Goal: Task Accomplishment & Management: Use online tool/utility

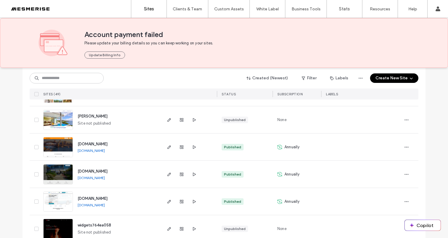
scroll to position [466, 0]
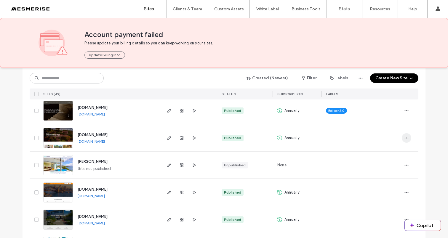
click at [404, 136] on icon "button" at bounding box center [406, 138] width 5 height 5
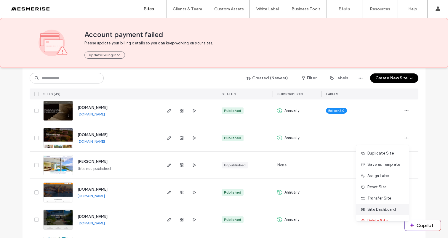
click at [372, 207] on span "Site Dashboard" at bounding box center [381, 210] width 28 height 6
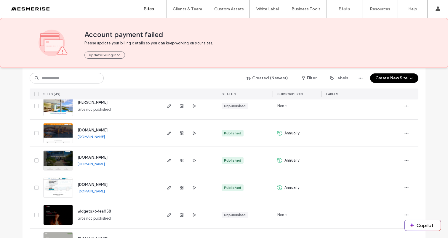
scroll to position [558, 0]
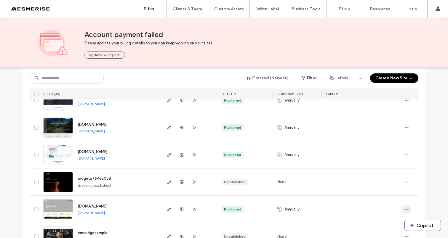
click at [404, 209] on icon "button" at bounding box center [406, 209] width 5 height 5
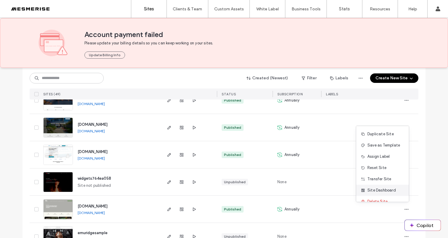
click at [385, 193] on div "Site Dashboard" at bounding box center [382, 190] width 53 height 11
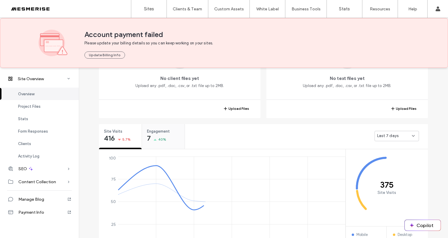
click at [166, 136] on div "Engagement 7 40%" at bounding box center [163, 135] width 43 height 22
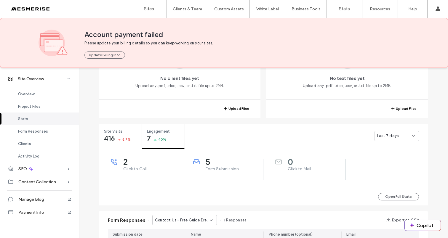
scroll to position [230, 0]
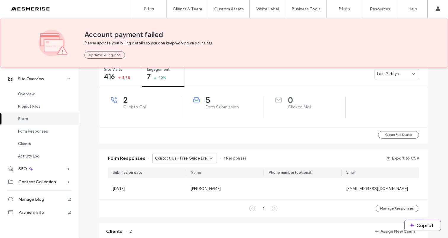
click at [193, 159] on span "Contact Us - Free Guide Dream Garden page" at bounding box center [182, 159] width 55 height 6
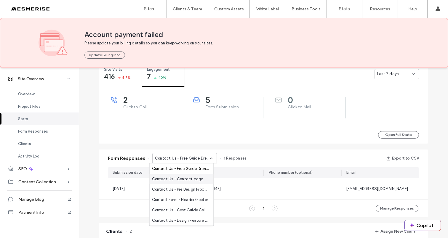
click at [183, 178] on span "Contact Us - Contact page" at bounding box center [177, 179] width 51 height 6
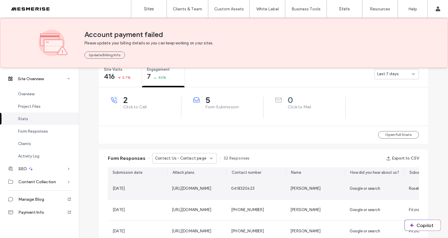
click at [153, 186] on div "08 Aug, 2025" at bounding box center [138, 189] width 50 height 6
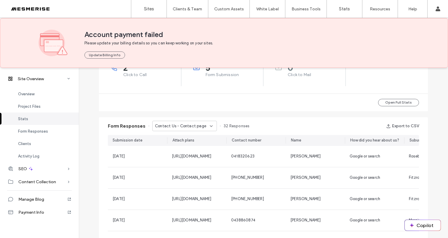
scroll to position [280, 0]
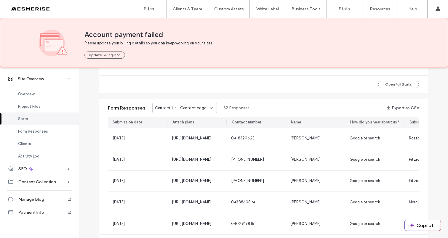
click at [198, 110] on span "Contact Us - Contact page" at bounding box center [180, 108] width 51 height 6
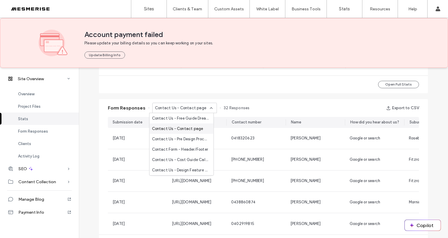
click at [197, 130] on span "Contact Us - Contact page" at bounding box center [177, 129] width 51 height 6
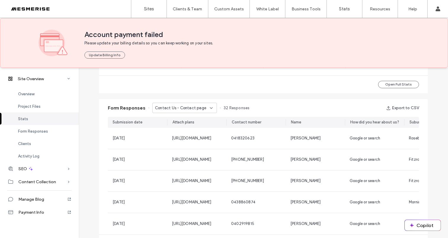
click at [198, 110] on span "Contact Us - Contact page" at bounding box center [180, 108] width 51 height 6
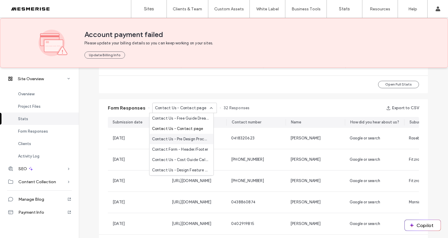
click at [189, 137] on span "Contact Us - Pre Design Process Checklist page" at bounding box center [180, 139] width 57 height 6
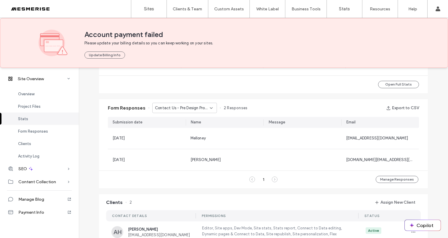
click at [199, 110] on span "Contact Us - Pre Design Process Checklist page" at bounding box center [182, 108] width 55 height 6
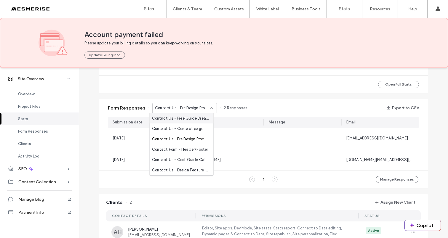
click at [239, 105] on span "2 Responses" at bounding box center [236, 108] width 24 height 6
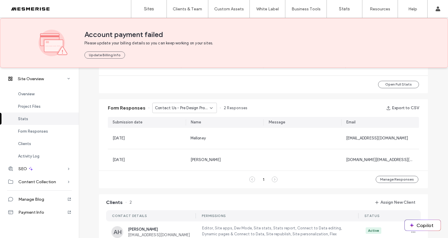
click at [199, 110] on span "Contact Us - Pre Design Process Checklist page" at bounding box center [182, 108] width 55 height 6
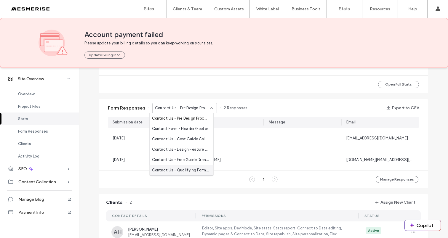
scroll to position [0, 0]
click at [193, 118] on span "Contact Us - Free Guide Dream Garden page" at bounding box center [180, 119] width 57 height 6
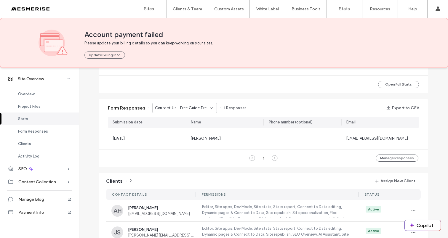
click at [197, 111] on div "Contact Us - Free Guide Dream Garden page" at bounding box center [184, 108] width 65 height 10
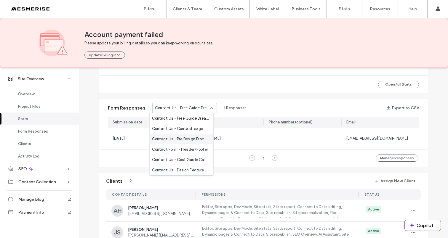
click at [190, 137] on span "Contact Us - Pre Design Process Checklist page" at bounding box center [180, 139] width 57 height 6
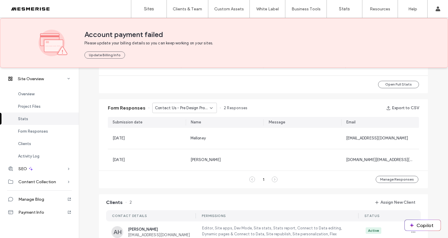
click at [194, 109] on span "Contact Us - Pre Design Process Checklist page" at bounding box center [182, 108] width 55 height 6
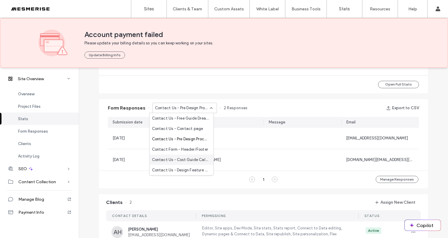
scroll to position [21, 0]
click at [190, 156] on div "Contact Us - Free Guide Dream Garden page" at bounding box center [182, 160] width 64 height 10
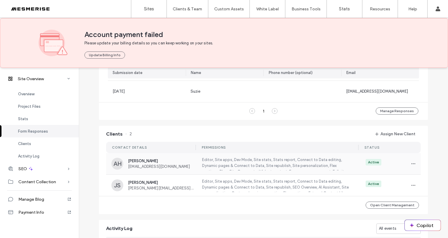
scroll to position [302, 0]
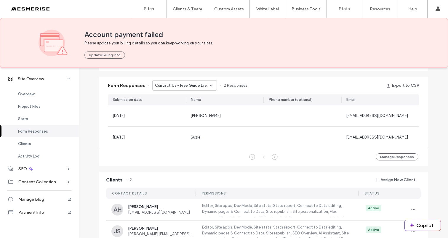
click at [201, 87] on span "Contact Us - Free Guide Dream Garden page" at bounding box center [182, 86] width 55 height 6
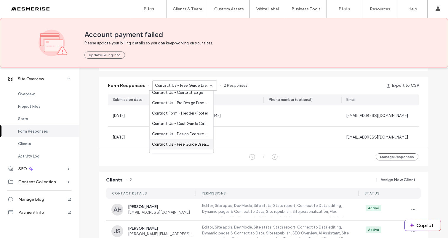
scroll to position [21, 0]
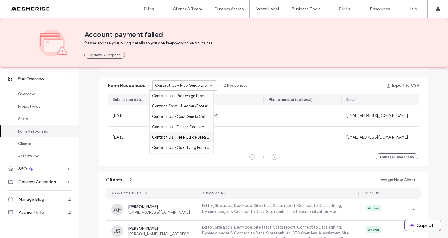
click at [186, 138] on span "Contact Us - Free Guide Dream Garden page" at bounding box center [180, 137] width 57 height 6
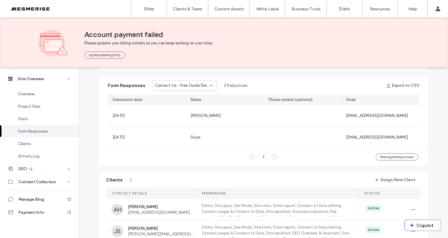
click at [197, 89] on div "Contact Us - Free Guide Dream Garden page" at bounding box center [184, 85] width 65 height 10
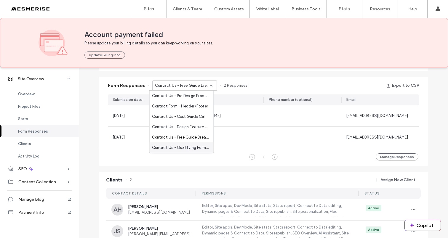
click at [186, 146] on span "Contact Us - Qualifying Form | Ultimate Landscaping Guide Lead Magnet page" at bounding box center [180, 148] width 57 height 6
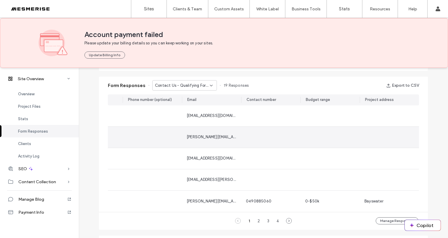
scroll to position [0, 0]
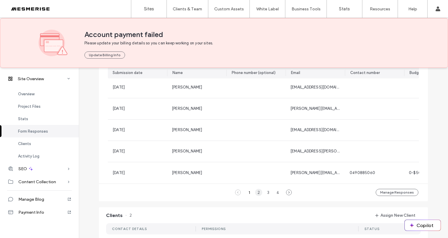
click at [256, 195] on div "2" at bounding box center [258, 192] width 7 height 7
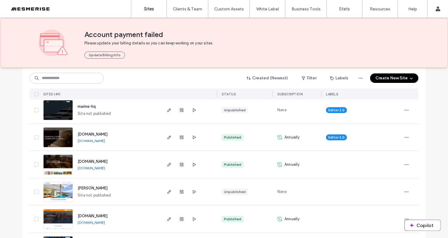
scroll to position [450, 0]
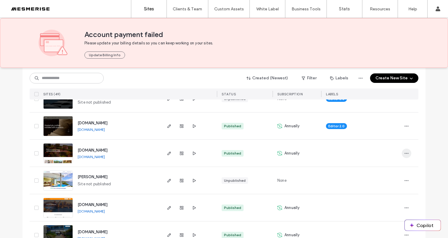
click at [405, 153] on icon "button" at bounding box center [406, 153] width 5 height 5
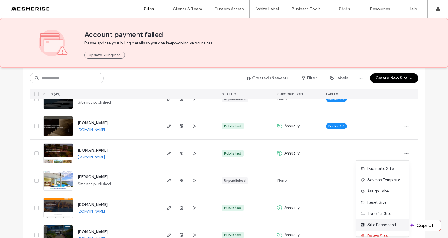
click at [388, 224] on span "Site Dashboard" at bounding box center [381, 225] width 28 height 6
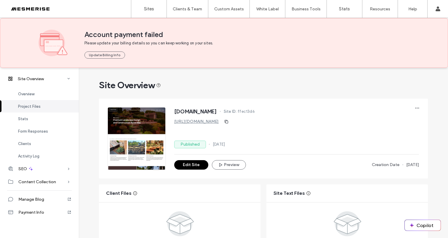
scroll to position [190, 0]
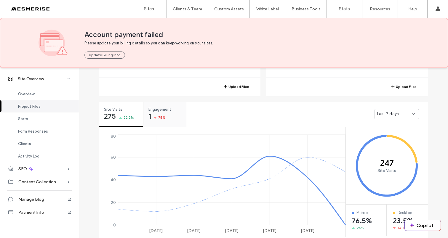
click at [162, 112] on span "Engagement" at bounding box center [162, 110] width 29 height 6
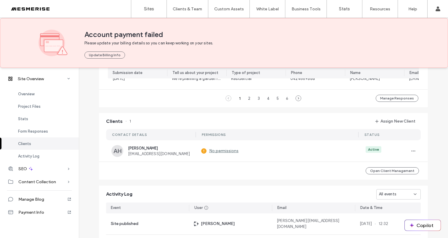
scroll to position [480, 0]
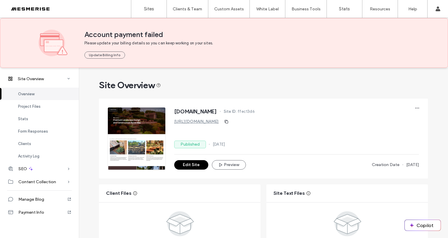
click at [178, 113] on span "[DOMAIN_NAME]" at bounding box center [195, 112] width 43 height 6
click at [201, 112] on span "[DOMAIN_NAME]" at bounding box center [195, 112] width 43 height 6
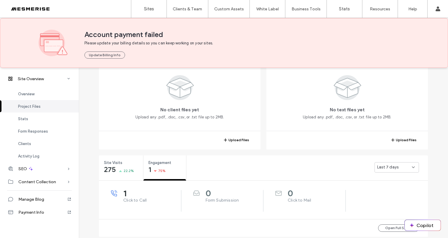
scroll to position [269, 0]
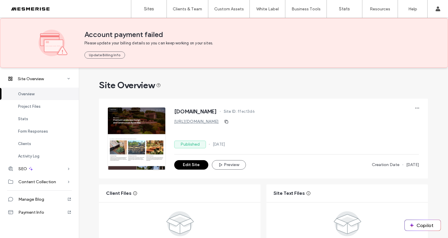
click at [36, 9] on div at bounding box center [37, 8] width 67 height 9
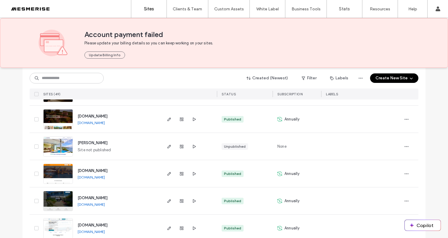
scroll to position [488, 0]
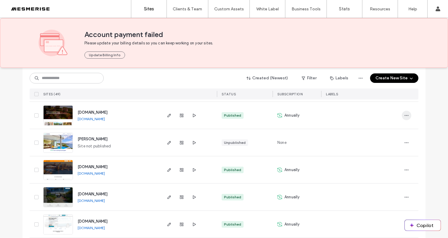
click at [407, 115] on span "button" at bounding box center [406, 115] width 9 height 9
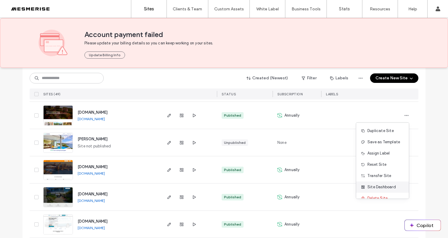
click at [384, 186] on span "Site Dashboard" at bounding box center [381, 187] width 28 height 6
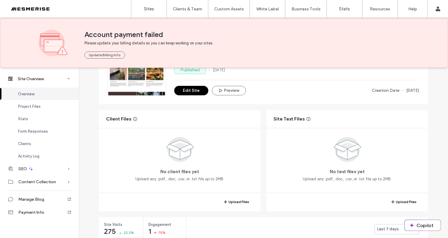
scroll to position [140, 0]
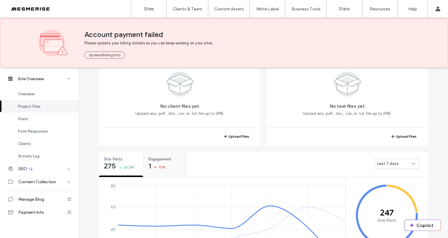
click at [159, 162] on span "Engagement" at bounding box center [162, 159] width 29 height 6
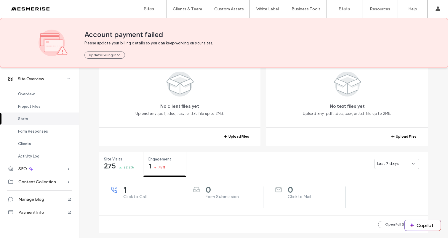
scroll to position [158, 0]
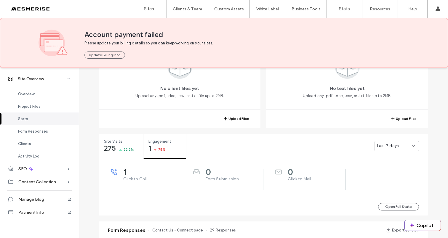
click at [213, 180] on span "Form Submission" at bounding box center [235, 179] width 58 height 6
click at [214, 179] on span "Form Submission" at bounding box center [235, 179] width 58 height 6
click at [211, 177] on span "Form Submission" at bounding box center [235, 179] width 58 height 6
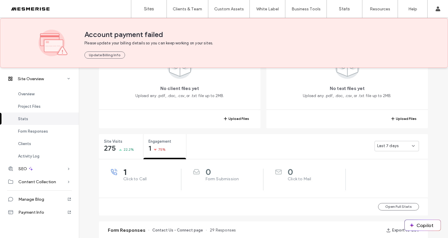
click at [133, 177] on span "Click to Call" at bounding box center [152, 179] width 58 height 6
click at [289, 180] on span "Click to Mail" at bounding box center [317, 179] width 58 height 6
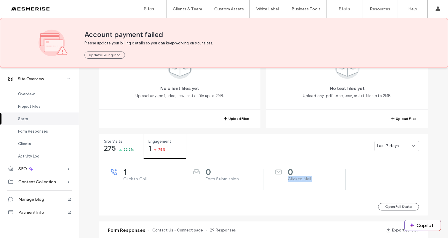
click at [289, 180] on span "Click to Mail" at bounding box center [317, 179] width 58 height 6
click at [219, 180] on span "Form Submission" at bounding box center [235, 179] width 58 height 6
click at [130, 178] on span "Click to Call" at bounding box center [152, 179] width 58 height 6
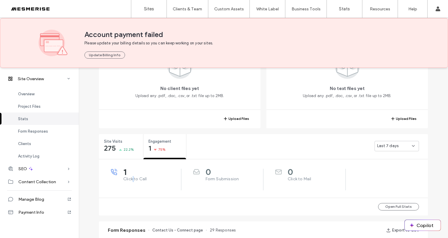
click at [130, 178] on span "Click to Call" at bounding box center [152, 179] width 58 height 6
click at [206, 181] on span "Form Submission" at bounding box center [235, 179] width 58 height 6
click at [212, 179] on span "Form Submission" at bounding box center [235, 179] width 58 height 6
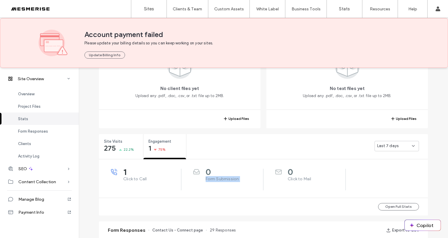
click at [212, 179] on span "Form Submission" at bounding box center [235, 179] width 58 height 6
click at [291, 179] on span "Click to Mail" at bounding box center [317, 179] width 58 height 6
click at [226, 181] on span "Form Submission" at bounding box center [235, 179] width 58 height 6
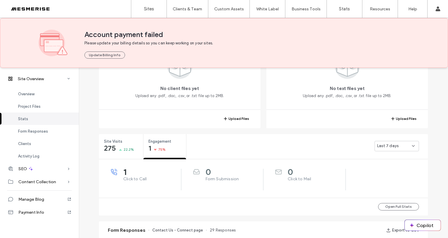
click at [222, 180] on span "Form Submission" at bounding box center [235, 179] width 58 height 6
click at [128, 177] on span "Click to Call" at bounding box center [152, 179] width 58 height 6
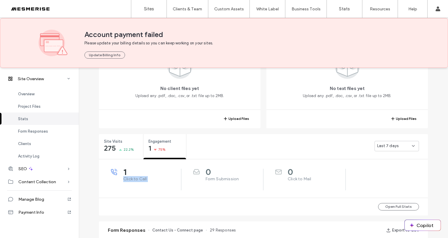
click at [128, 177] on span "Click to Call" at bounding box center [152, 179] width 58 height 6
click at [214, 178] on span "Form Submission" at bounding box center [235, 179] width 58 height 6
click at [295, 178] on span "Click to Mail" at bounding box center [317, 179] width 58 height 6
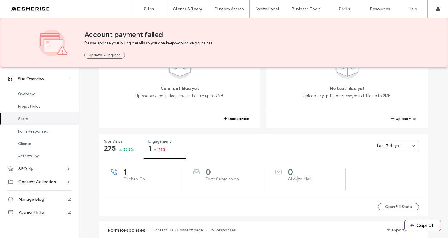
click at [295, 178] on span "Click to Mail" at bounding box center [317, 179] width 58 height 6
click at [209, 181] on span "Form Submission" at bounding box center [235, 179] width 58 height 6
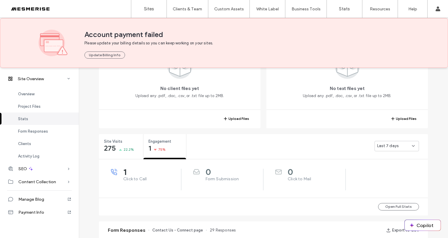
click at [127, 177] on span "Click to Call" at bounding box center [152, 179] width 58 height 6
drag, startPoint x: 127, startPoint y: 177, endPoint x: 154, endPoint y: 178, distance: 26.7
click at [130, 177] on span "Click to Call" at bounding box center [152, 179] width 58 height 6
click at [222, 178] on span "Form Submission" at bounding box center [235, 179] width 58 height 6
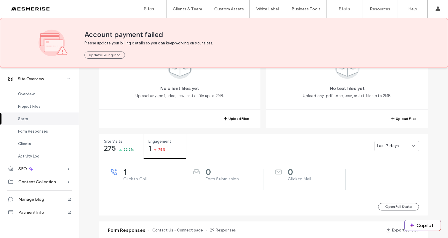
click at [385, 142] on div "Last 7 days" at bounding box center [396, 146] width 44 height 10
click at [398, 206] on button "Open Full Stats" at bounding box center [398, 206] width 41 height 7
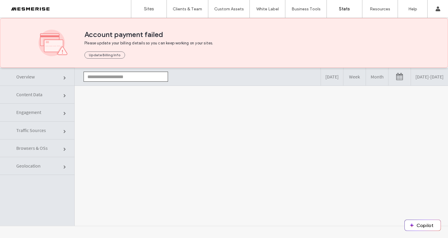
type input "**********"
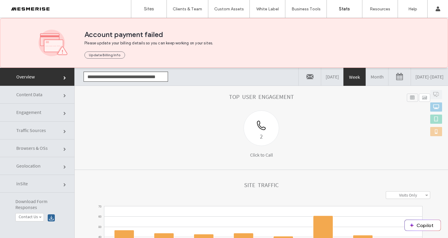
scroll to position [108, 0]
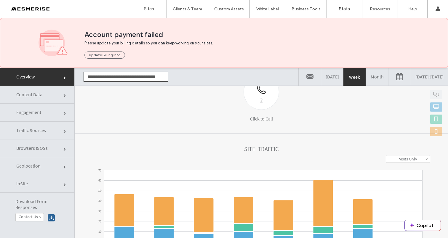
click at [399, 159] on label "Visits Only" at bounding box center [408, 158] width 18 height 5
click section "**********"
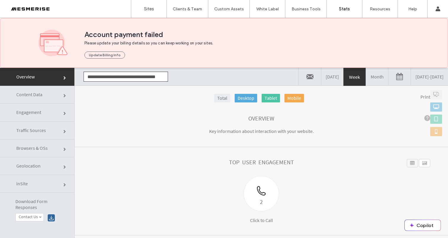
scroll to position [0, 0]
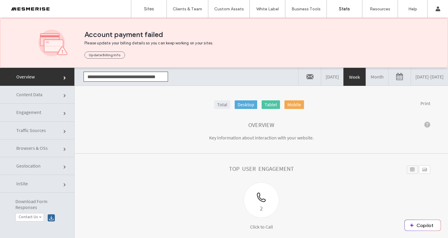
click link "Engagement"
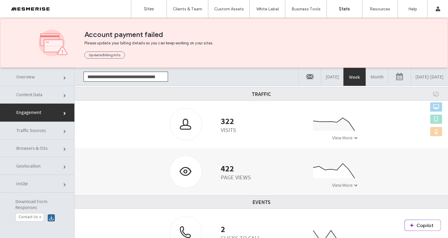
scroll to position [66, 0]
click at [411, 77] on link "08/05/2025 - 08/12/2025" at bounding box center [429, 77] width 37 height 18
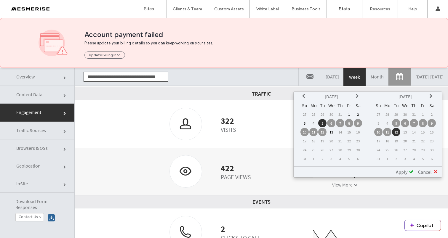
click at [304, 97] on icon at bounding box center [304, 96] width 5 height 5
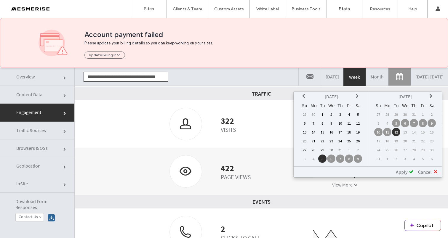
click at [304, 97] on icon at bounding box center [304, 96] width 5 height 5
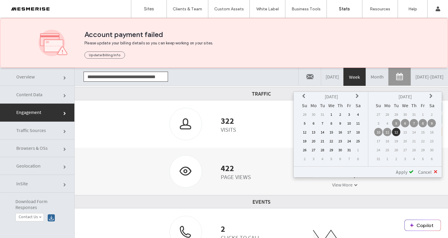
click at [331, 115] on td "1" at bounding box center [331, 114] width 8 height 8
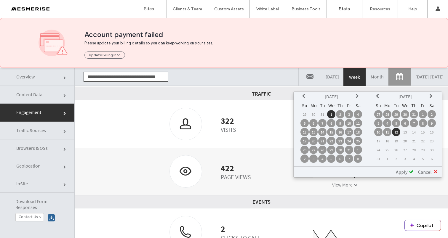
click at [403, 172] on span "Apply" at bounding box center [402, 172] width 12 height 6
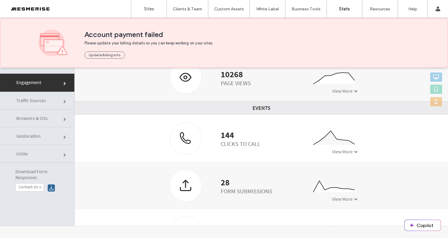
scroll to position [161, 0]
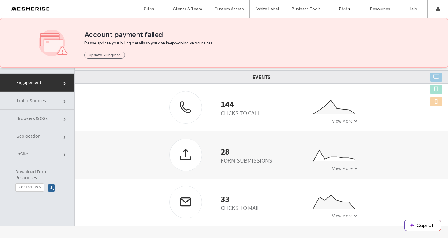
click div "View More"
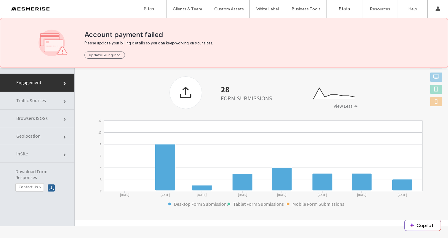
scroll to position [227, 0]
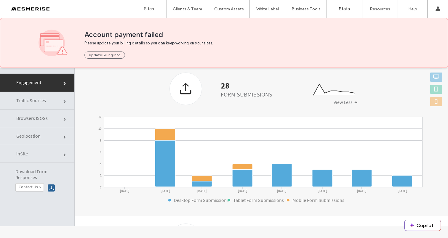
click at [347, 100] on span "View Less" at bounding box center [343, 102] width 19 height 6
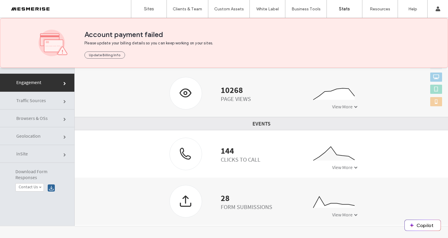
scroll to position [76, 0]
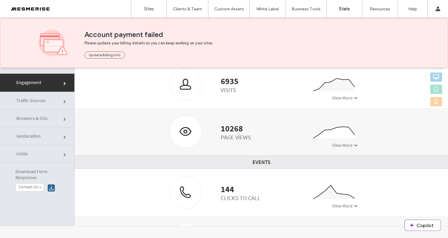
click at [233, 130] on div "10268" at bounding box center [236, 129] width 30 height 6
click at [233, 136] on div "Page Views" at bounding box center [236, 137] width 30 height 7
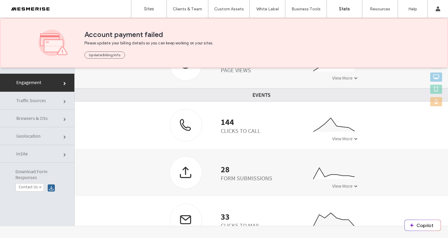
scroll to position [150, 0]
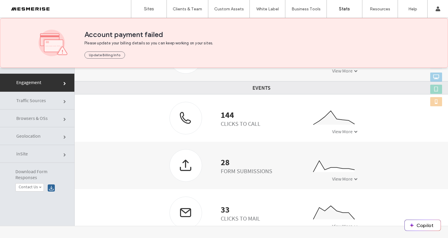
click at [344, 132] on span "View More" at bounding box center [342, 132] width 20 height 6
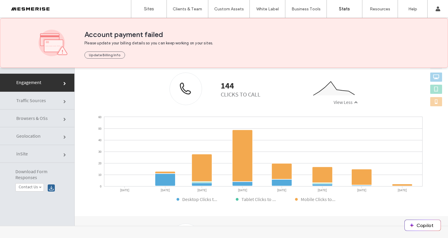
scroll to position [125, 0]
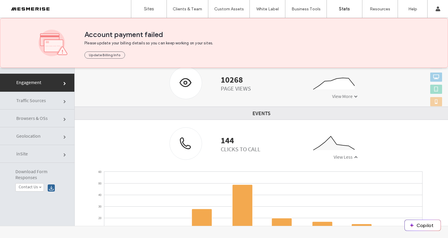
click div "View Less"
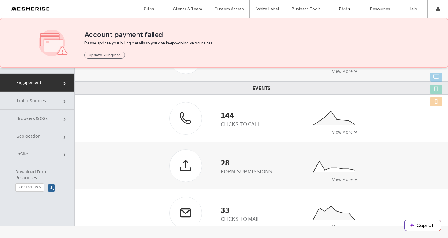
scroll to position [164, 0]
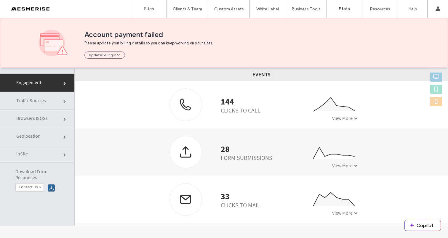
click div "33 Clicks to Mail"
drag, startPoint x: 264, startPoint y: 157, endPoint x: 225, endPoint y: 156, distance: 39.4
click at [226, 156] on div "Form Submissions" at bounding box center [247, 157] width 52 height 7
click at [223, 156] on div "Form Submissions" at bounding box center [247, 157] width 52 height 7
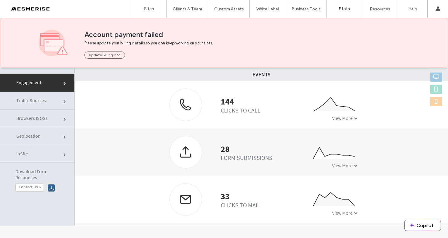
click at [235, 103] on div "144" at bounding box center [241, 102] width 40 height 6
click at [111, 34] on span "Account payment failed" at bounding box center [246, 34] width 325 height 9
click at [122, 48] on div "Update Billing Info" at bounding box center [246, 52] width 325 height 12
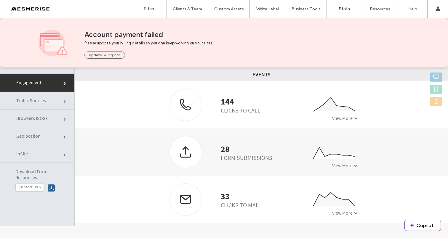
click at [129, 37] on span "Account payment failed" at bounding box center [246, 34] width 325 height 9
click at [131, 44] on span "Please update your billing details so you can keep working on your sites." at bounding box center [160, 43] width 153 height 6
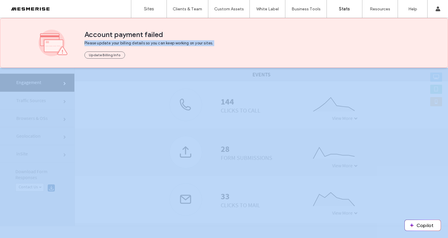
click at [131, 44] on span "Please update your billing details so you can keep working on your sites." at bounding box center [160, 43] width 153 height 6
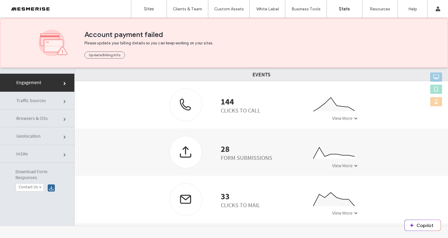
click at [135, 34] on span "Account payment failed" at bounding box center [246, 34] width 325 height 9
click at [134, 42] on span "Please update your billing details so you can keep working on your sites." at bounding box center [160, 43] width 153 height 6
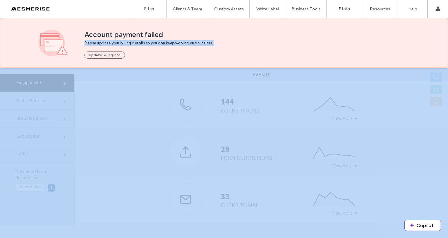
click at [134, 42] on span "Please update your billing details so you can keep working on your sites." at bounding box center [160, 43] width 153 height 6
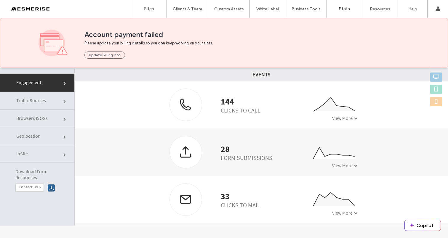
click at [133, 33] on span "Account payment failed" at bounding box center [246, 34] width 325 height 9
click at [152, 33] on span "Account payment failed" at bounding box center [246, 34] width 325 height 9
drag, startPoint x: 152, startPoint y: 33, endPoint x: 131, endPoint y: 34, distance: 21.7
click at [152, 33] on span "Account payment failed" at bounding box center [246, 34] width 325 height 9
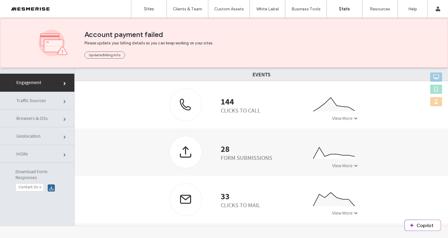
click at [130, 34] on span "Account payment failed" at bounding box center [246, 34] width 325 height 9
click at [107, 34] on span "Account payment failed" at bounding box center [246, 34] width 325 height 9
click at [141, 33] on span "Account payment failed" at bounding box center [246, 34] width 325 height 9
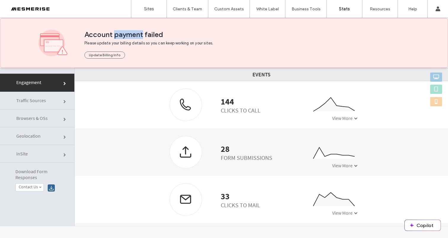
click at [141, 33] on span "Account payment failed" at bounding box center [246, 34] width 325 height 9
click at [146, 33] on span "Account payment failed" at bounding box center [246, 34] width 325 height 9
click at [133, 33] on span "Account payment failed" at bounding box center [246, 34] width 325 height 9
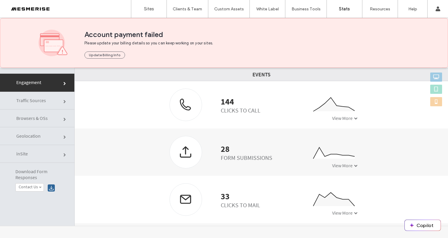
click at [137, 44] on span "Please update your billing details so you can keep working on your sites." at bounding box center [160, 43] width 153 height 6
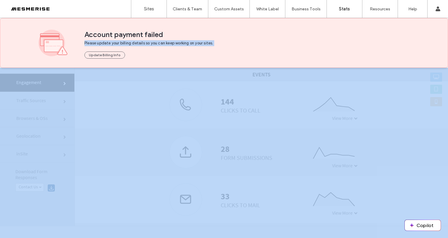
click at [137, 44] on span "Please update your billing details so you can keep working on your sites." at bounding box center [160, 43] width 153 height 6
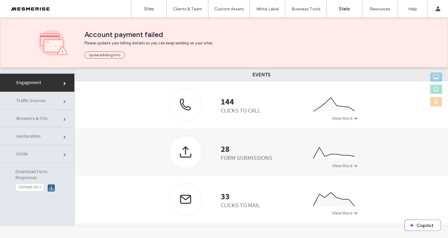
click at [133, 34] on span "Account payment failed" at bounding box center [246, 34] width 325 height 9
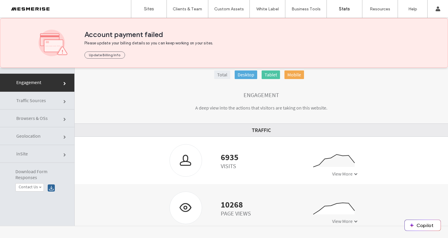
click at [45, 9] on div at bounding box center [37, 8] width 67 height 9
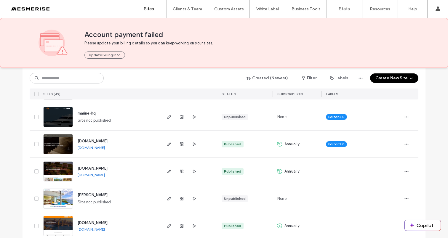
scroll to position [439, 0]
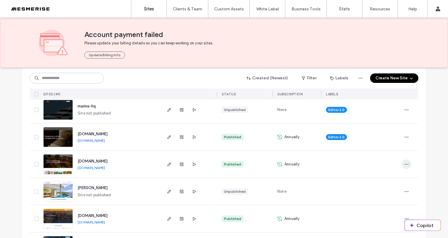
click at [405, 163] on icon "button" at bounding box center [406, 164] width 5 height 5
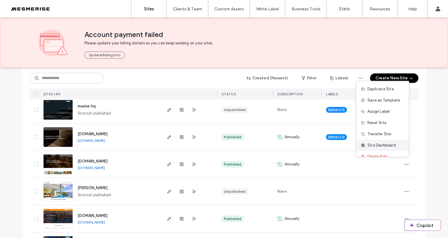
click at [387, 147] on span "Site Dashboard" at bounding box center [381, 145] width 28 height 6
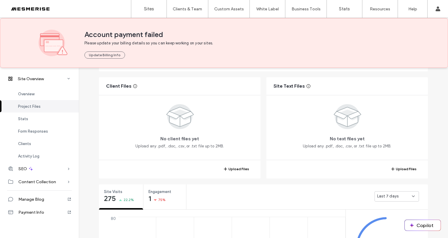
scroll to position [118, 0]
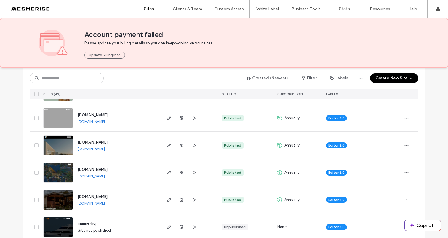
scroll to position [329, 0]
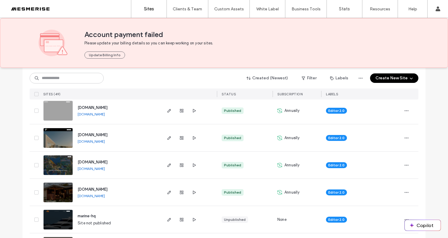
click at [288, 193] on span "Annually" at bounding box center [291, 193] width 15 height 6
click at [287, 164] on span "Annually" at bounding box center [291, 165] width 15 height 6
click at [288, 139] on span "Annually" at bounding box center [291, 138] width 15 height 6
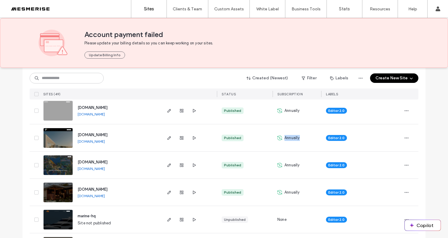
click at [288, 139] on span "Annually" at bounding box center [291, 138] width 15 height 6
click at [288, 108] on span "Annually" at bounding box center [291, 111] width 15 height 6
click at [251, 136] on div "Published" at bounding box center [245, 137] width 56 height 27
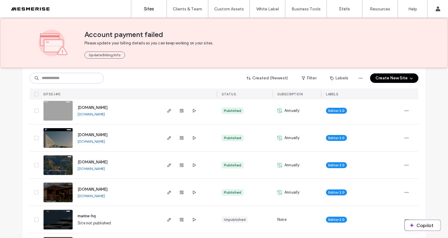
click at [297, 137] on span "Annually" at bounding box center [291, 138] width 15 height 6
click at [292, 137] on span "Annually" at bounding box center [291, 138] width 15 height 6
click at [286, 164] on span "Annually" at bounding box center [291, 165] width 15 height 6
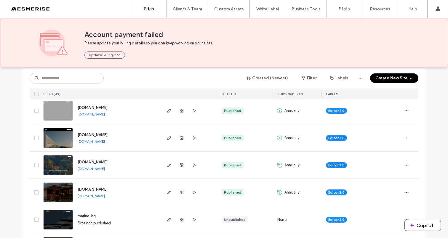
click at [286, 194] on span "Annually" at bounding box center [291, 193] width 15 height 6
click at [265, 199] on div "Published" at bounding box center [245, 192] width 56 height 27
click at [406, 193] on icon "button" at bounding box center [406, 192] width 5 height 5
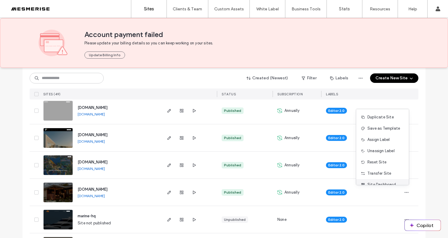
click at [387, 185] on span "Site Dashboard" at bounding box center [381, 185] width 28 height 6
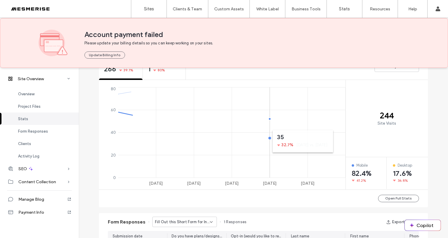
scroll to position [165, 0]
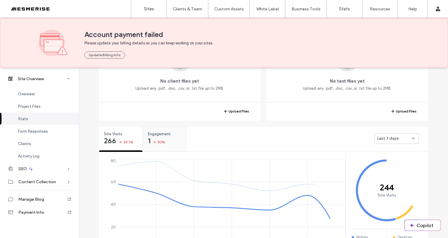
click at [172, 137] on div "Engagement 1 80%" at bounding box center [164, 138] width 43 height 22
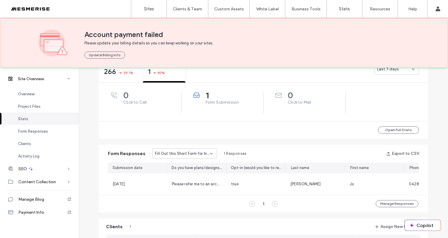
scroll to position [282, 0]
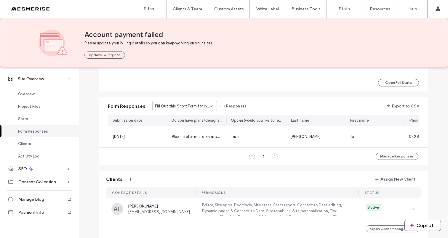
click at [195, 106] on span "Fill Out this Short Form for Instant Access to the Ultimate Guide to Custom Bui…" at bounding box center [182, 106] width 55 height 6
click at [185, 125] on span "Don’t Just Dream It, Build It - Connect page" at bounding box center [180, 127] width 57 height 6
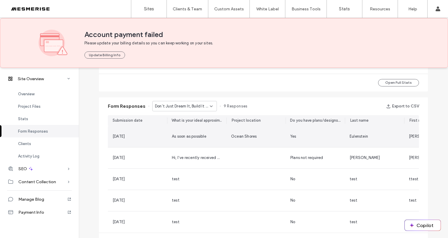
click at [152, 138] on div "06 Aug, 2025" at bounding box center [138, 137] width 50 height 6
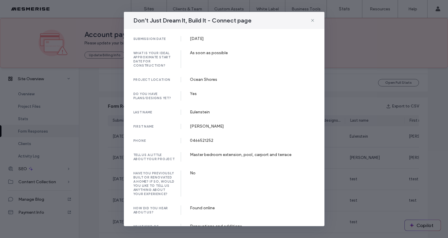
scroll to position [55, 0]
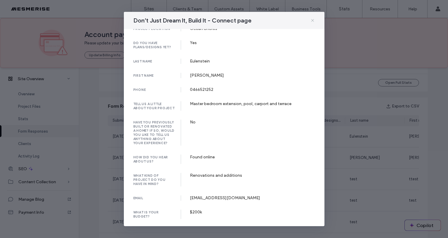
click at [311, 19] on icon at bounding box center [312, 20] width 5 height 5
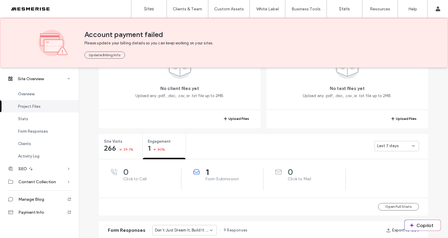
scroll to position [165, 0]
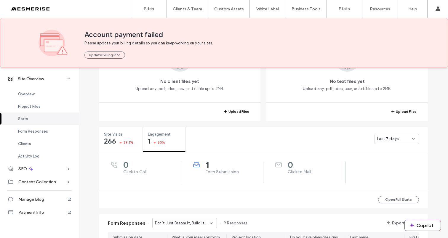
click at [202, 173] on div "1 Form Submission" at bounding box center [228, 168] width 70 height 13
click at [152, 146] on div "Engagement 1 80%" at bounding box center [164, 138] width 43 height 22
click at [374, 142] on div "Last 7 days" at bounding box center [396, 139] width 44 height 10
click at [383, 161] on span "Last 7 days" at bounding box center [385, 160] width 21 height 6
click at [397, 141] on div "Last 7 days" at bounding box center [394, 139] width 35 height 6
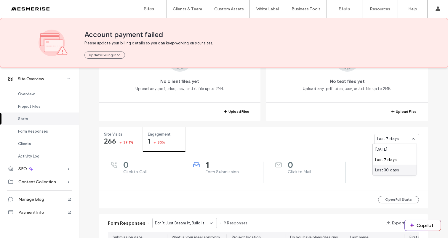
click at [388, 169] on span "Last 30 days" at bounding box center [387, 170] width 24 height 6
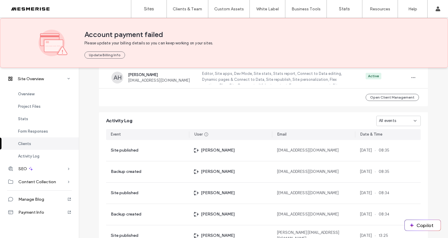
scroll to position [559, 0]
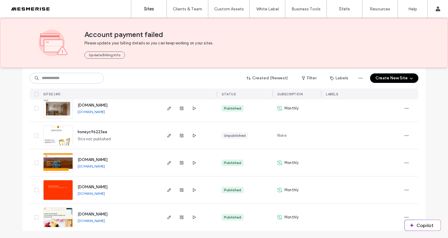
scroll to position [1283, 0]
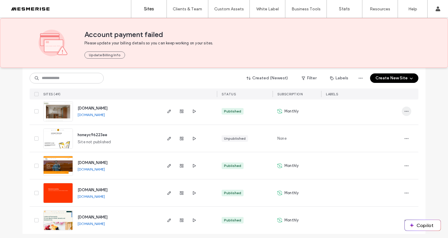
click at [404, 109] on icon "button" at bounding box center [406, 111] width 5 height 5
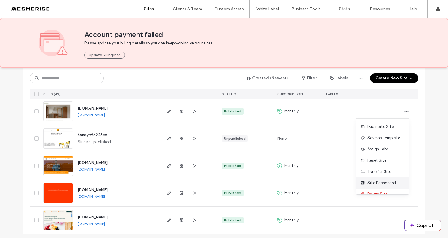
click at [388, 181] on span "Site Dashboard" at bounding box center [381, 183] width 28 height 6
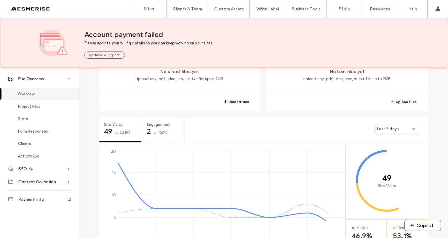
scroll to position [178, 0]
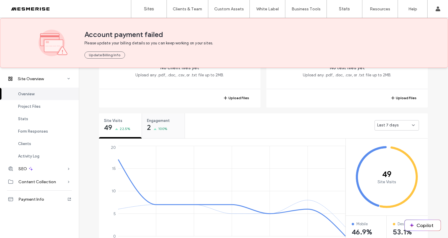
click at [164, 121] on span "Engagement" at bounding box center [161, 121] width 29 height 6
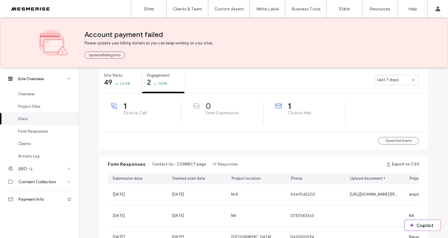
scroll to position [245, 0]
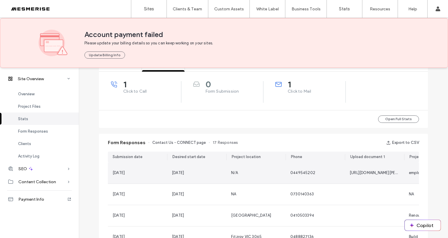
click at [269, 167] on div "N/A" at bounding box center [255, 173] width 59 height 21
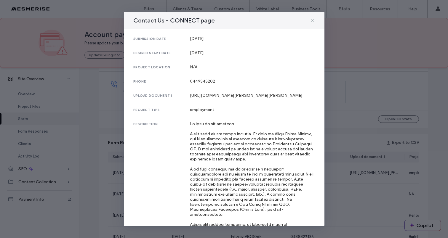
click at [312, 21] on use at bounding box center [312, 20] width 3 height 3
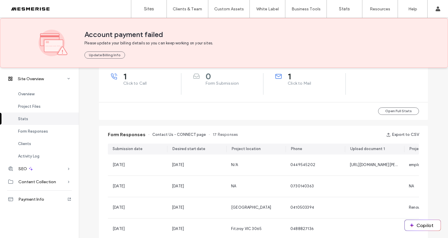
scroll to position [260, 0]
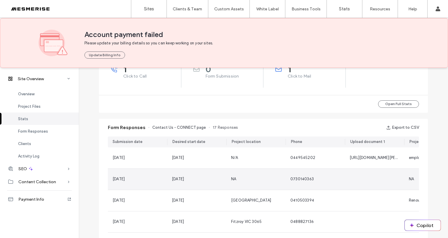
click at [353, 174] on div at bounding box center [374, 179] width 59 height 21
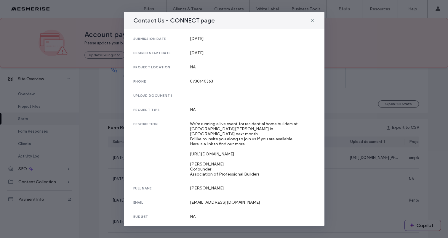
click at [353, 94] on div "Contact Us - CONNECT page submission date [DATE] desired start date [DATE] proj…" at bounding box center [224, 119] width 448 height 238
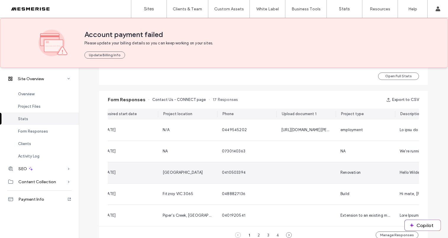
scroll to position [0, 90]
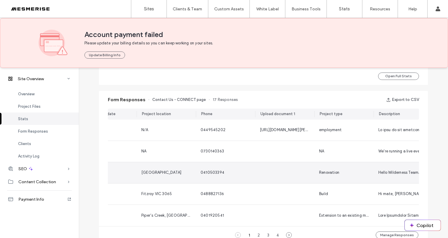
click at [267, 176] on div at bounding box center [284, 172] width 59 height 21
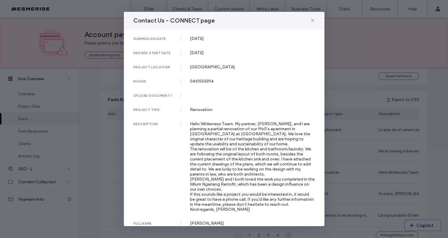
scroll to position [34, 0]
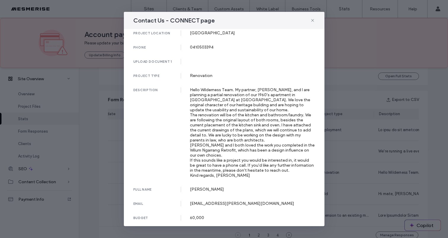
click at [332, 106] on div "Contact Us - CONNECT page submission date [DATE] desired start date [DATE] proj…" at bounding box center [224, 119] width 448 height 238
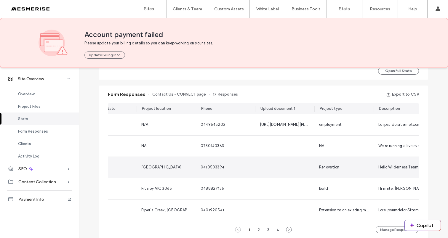
scroll to position [310, 0]
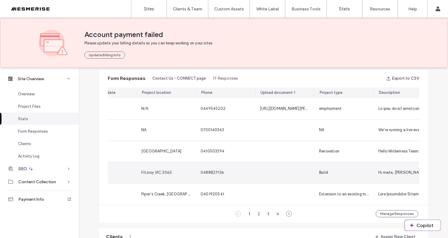
click at [271, 174] on div at bounding box center [284, 172] width 59 height 21
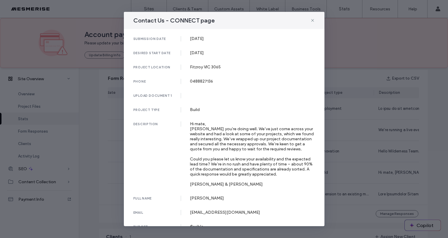
scroll to position [14, 0]
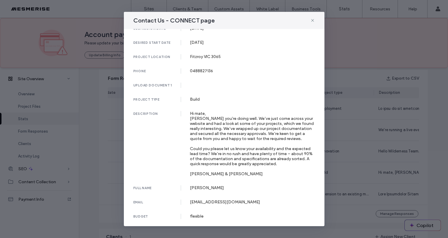
click at [357, 113] on div "Contact Us - CONNECT page submission date 19 Jan, 2025 desired start date 08/14…" at bounding box center [224, 119] width 448 height 238
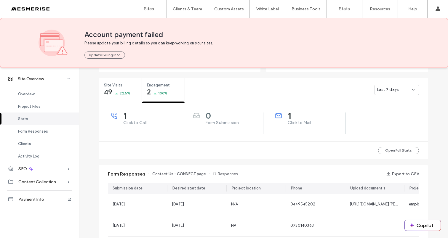
scroll to position [167, 0]
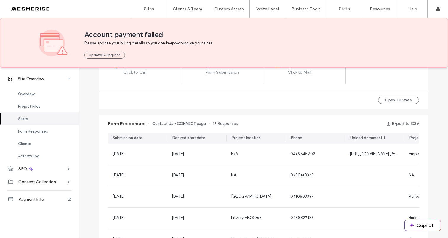
scroll to position [494, 0]
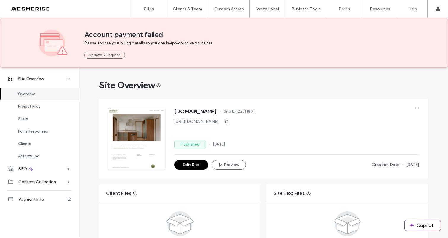
click at [39, 9] on div at bounding box center [37, 8] width 67 height 9
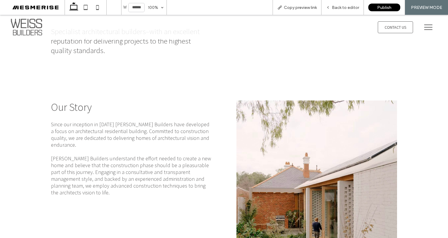
scroll to position [204, 0]
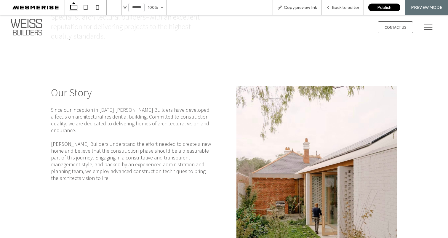
click at [182, 111] on span "Since our inception in [DATE] [PERSON_NAME] Builders have developed a focus on …" at bounding box center [130, 119] width 158 height 27
click at [182, 111] on span "Since our inception in 2004 Weiss Builders have developed a focus on architectu…" at bounding box center [130, 119] width 158 height 27
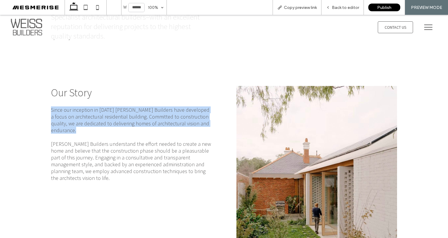
click at [182, 111] on span "Since our inception in 2004 Weiss Builders have developed a focus on architectu…" at bounding box center [130, 119] width 158 height 27
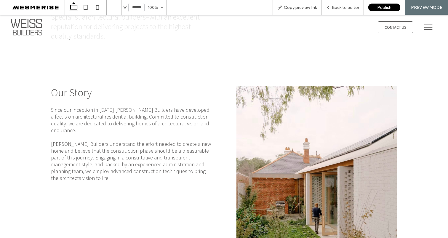
click at [174, 159] on span "Weiss Builders understand the effort needed to create a new home and believe th…" at bounding box center [131, 160] width 160 height 41
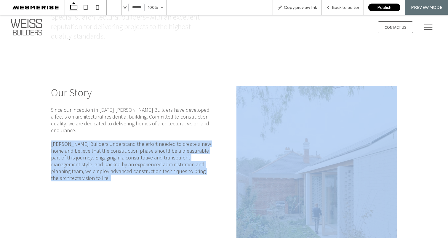
drag, startPoint x: 174, startPoint y: 159, endPoint x: 176, endPoint y: 121, distance: 38.0
click at [174, 159] on span "Weiss Builders understand the effort needed to create a new home and believe th…" at bounding box center [131, 160] width 160 height 41
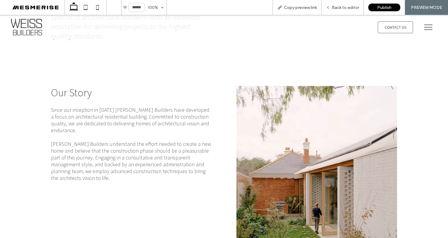
click at [177, 119] on span "Since our inception in 2004 Weiss Builders have developed a focus on architectu…" at bounding box center [130, 119] width 158 height 27
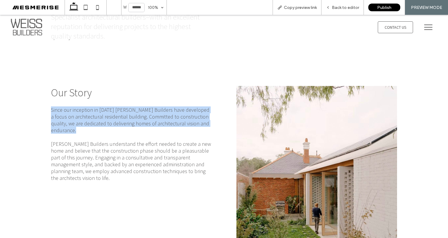
click at [177, 119] on span "Since our inception in 2004 Weiss Builders have developed a focus on architectu…" at bounding box center [130, 119] width 158 height 27
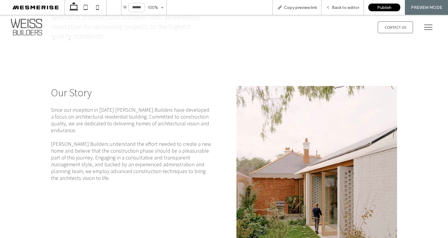
drag, startPoint x: 179, startPoint y: 148, endPoint x: 181, endPoint y: 132, distance: 16.1
click at [179, 148] on span "Weiss Builders understand the effort needed to create a new home and believe th…" at bounding box center [131, 160] width 160 height 41
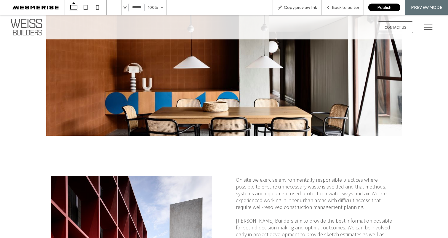
scroll to position [594, 0]
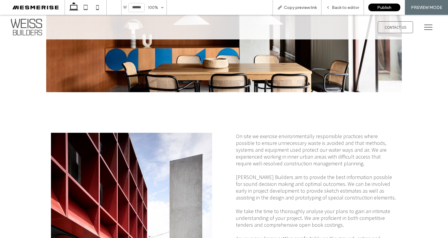
click at [255, 141] on span "On site we exercise environmentally responsible practices where possible to ens…" at bounding box center [311, 150] width 151 height 34
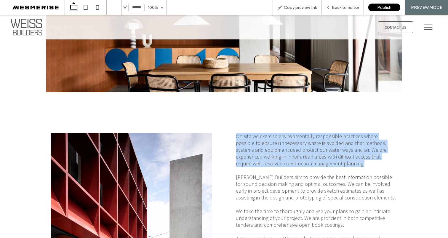
click at [255, 141] on span "On site we exercise environmentally responsible practices where possible to ens…" at bounding box center [311, 150] width 151 height 34
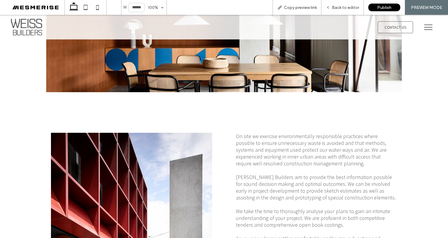
click at [262, 175] on span "Weiss Builders aim to provide the best information possible for sound decision …" at bounding box center [316, 187] width 160 height 27
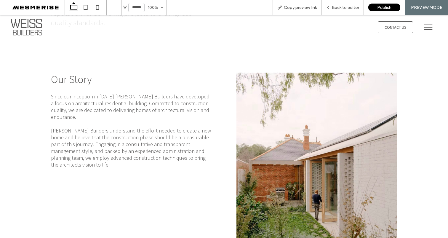
scroll to position [261, 0]
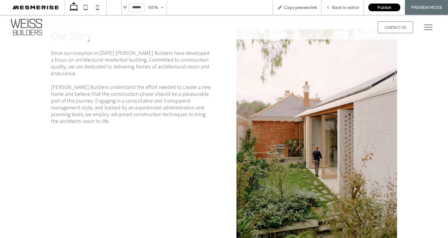
click at [172, 84] on span "Weiss Builders understand the effort needed to create a new home and believe th…" at bounding box center [131, 104] width 160 height 41
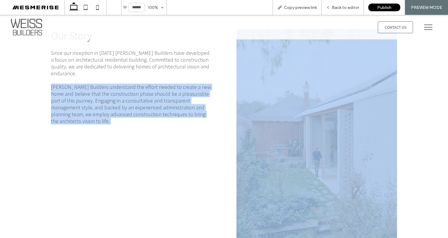
click at [172, 84] on span "Weiss Builders understand the effort needed to create a new home and believe th…" at bounding box center [131, 104] width 160 height 41
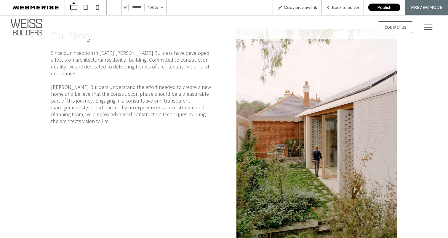
click at [179, 58] on span "Since our inception in 2004 Weiss Builders have developed a focus on architectu…" at bounding box center [130, 62] width 158 height 27
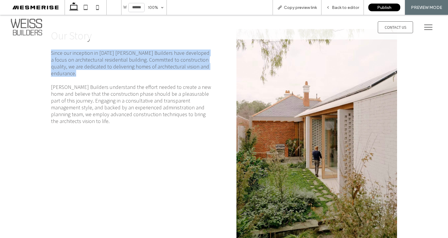
click at [179, 58] on span "Since our inception in 2004 Weiss Builders have developed a focus on architectu…" at bounding box center [130, 62] width 158 height 27
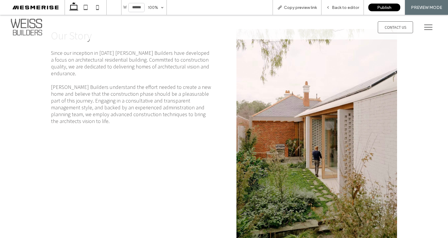
click at [179, 84] on span "Weiss Builders understand the effort needed to create a new home and believe th…" at bounding box center [131, 104] width 160 height 41
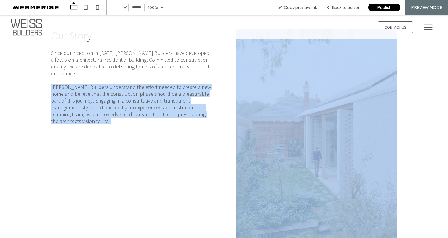
click at [179, 84] on span "Weiss Builders understand the effort needed to create a new home and believe th…" at bounding box center [131, 104] width 160 height 41
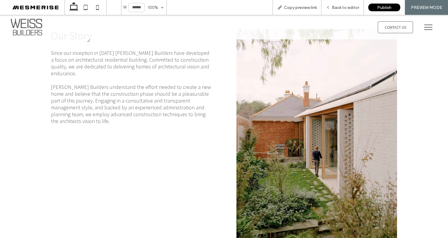
click at [180, 66] on span "Since our inception in 2004 Weiss Builders have developed a focus on architectu…" at bounding box center [130, 62] width 158 height 27
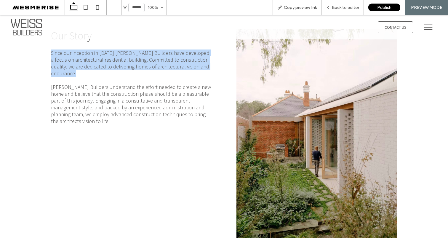
click at [180, 66] on span "Since our inception in 2004 Weiss Builders have developed a focus on architectu…" at bounding box center [130, 62] width 158 height 27
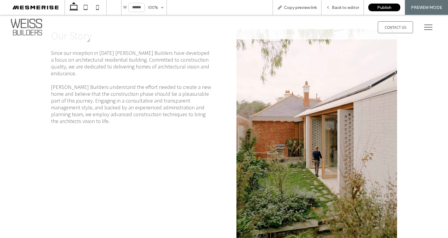
click at [180, 84] on span "Weiss Builders understand the effort needed to create a new home and believe th…" at bounding box center [131, 104] width 160 height 41
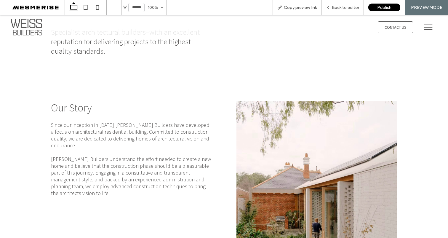
click at [85, 108] on span "Our Story" at bounding box center [71, 107] width 41 height 13
click at [105, 127] on span "Since our inception in 2004 Weiss Builders have developed a focus on architectu…" at bounding box center [130, 134] width 158 height 27
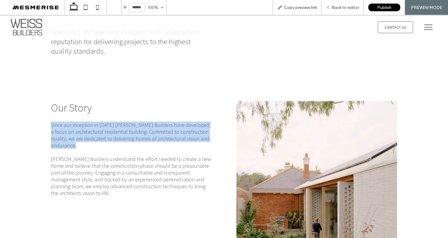
click at [105, 127] on span "Since our inception in 2004 Weiss Builders have developed a focus on architectu…" at bounding box center [130, 134] width 158 height 27
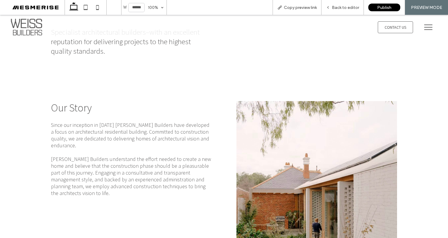
click at [108, 169] on span "Weiss Builders understand the effort needed to create a new home and believe th…" at bounding box center [131, 176] width 160 height 41
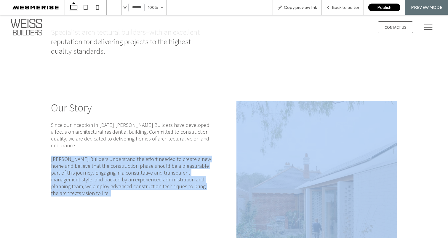
click at [108, 169] on span "Weiss Builders understand the effort needed to create a new home and believe th…" at bounding box center [131, 176] width 160 height 41
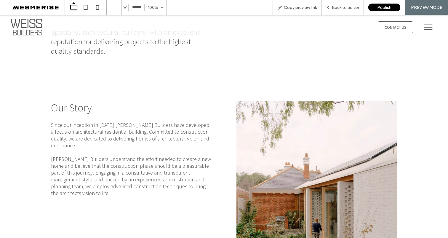
click at [123, 127] on span "Since our inception in 2004 Weiss Builders have developed a focus on architectu…" at bounding box center [130, 134] width 158 height 27
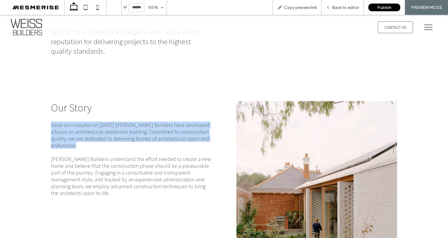
click at [123, 127] on span "Since our inception in 2004 Weiss Builders have developed a focus on architectu…" at bounding box center [130, 134] width 158 height 27
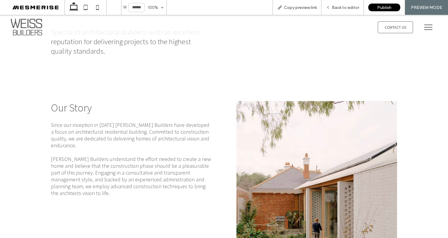
click at [161, 163] on span "Weiss Builders understand the effort needed to create a new home and believe th…" at bounding box center [131, 176] width 160 height 41
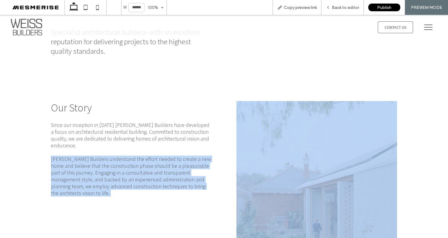
click at [161, 163] on span "Weiss Builders understand the effort needed to create a new home and believe th…" at bounding box center [131, 176] width 160 height 41
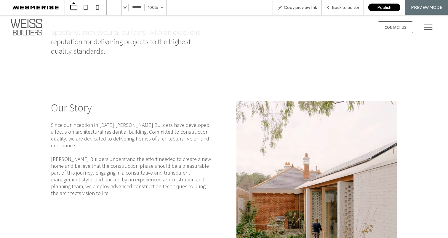
click at [164, 129] on span "Since our inception in 2004 Weiss Builders have developed a focus on architectu…" at bounding box center [130, 134] width 158 height 27
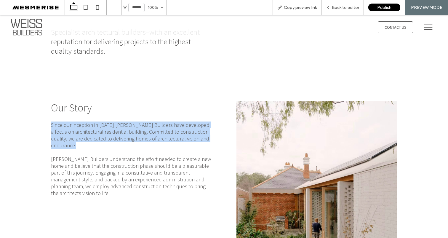
click at [164, 129] on span "Since our inception in 2004 Weiss Builders have developed a focus on architectu…" at bounding box center [130, 134] width 158 height 27
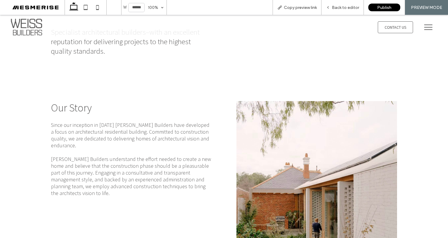
click at [174, 161] on span "Weiss Builders understand the effort needed to create a new home and believe th…" at bounding box center [131, 176] width 160 height 41
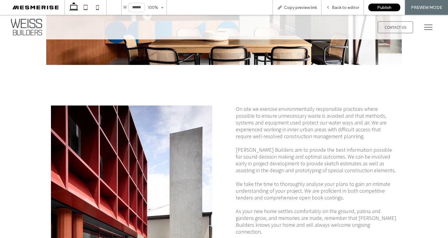
scroll to position [669, 0]
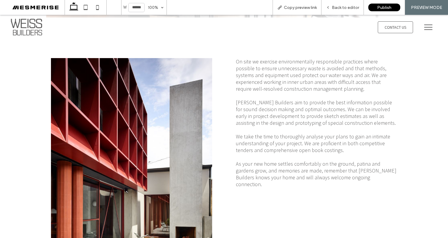
click at [239, 104] on span "Weiss Builders aim to provide the best information possible for sound decision …" at bounding box center [316, 112] width 160 height 27
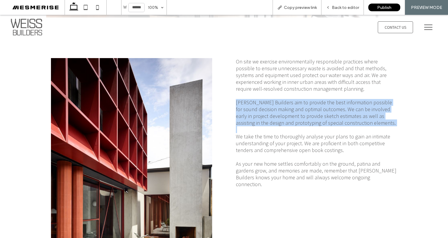
click at [239, 104] on span "Weiss Builders aim to provide the best information possible for sound decision …" at bounding box center [316, 112] width 160 height 27
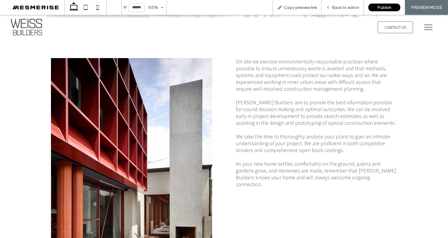
click at [244, 76] on span "On site we exercise environmentally responsible practices where possible to ens…" at bounding box center [311, 75] width 151 height 34
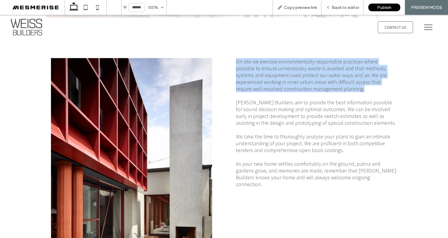
click at [244, 76] on span "On site we exercise environmentally responsible practices where possible to ens…" at bounding box center [311, 75] width 151 height 34
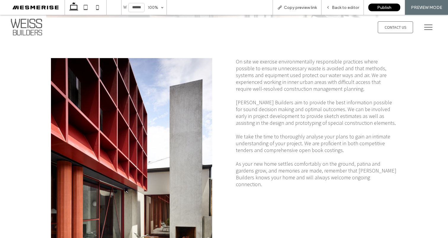
click at [245, 116] on span "Weiss Builders aim to provide the best information possible for sound decision …" at bounding box center [316, 112] width 160 height 27
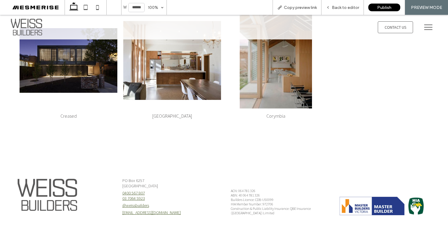
scroll to position [1119, 0]
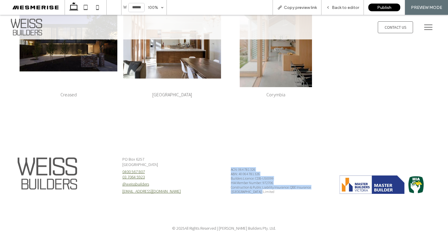
drag, startPoint x: 224, startPoint y: 165, endPoint x: 275, endPoint y: 191, distance: 56.8
click at [280, 193] on div "ACN: 064 781 326 ABN: 40 064 781 326 Builders Licence: CDB-U50099 HIA Member Nu…" at bounding box center [278, 173] width 104 height 50
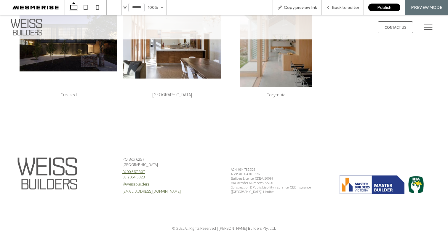
drag, startPoint x: 275, startPoint y: 191, endPoint x: 270, endPoint y: 190, distance: 4.8
click at [272, 191] on p "Construction & Public Liability Insurance: QBE Insurance (Australia) Limited" at bounding box center [278, 189] width 95 height 9
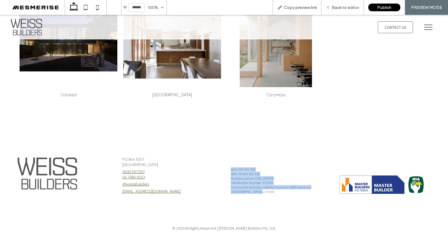
drag, startPoint x: 243, startPoint y: 182, endPoint x: 219, endPoint y: 161, distance: 31.0
click at [222, 161] on div "PO Box 6257 West Footscray, VIC 3012 0400 567 807 03 7064 5923 @weissbuilders i…" at bounding box center [224, 174] width 448 height 86
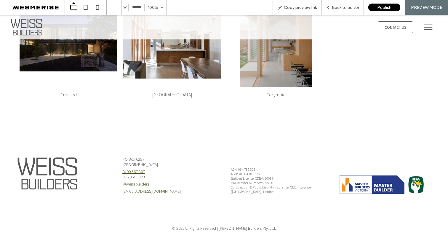
click at [217, 163] on div "PO Box 6257 West Footscray, VIC 3012 0400 567 807 03 7064 5923 @weissbuilders i…" at bounding box center [170, 173] width 104 height 50
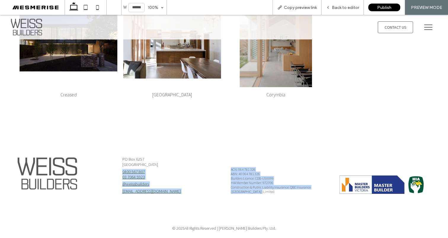
drag, startPoint x: 222, startPoint y: 166, endPoint x: 258, endPoint y: 190, distance: 43.1
click at [258, 190] on div "PO Box 6257 West Footscray, VIC 3012 0400 567 807 03 7064 5923 @weissbuilders i…" at bounding box center [224, 174] width 448 height 86
click at [259, 189] on p "Construction & Public Liability Insurance: QBE Insurance (Australia) Limited" at bounding box center [278, 189] width 95 height 9
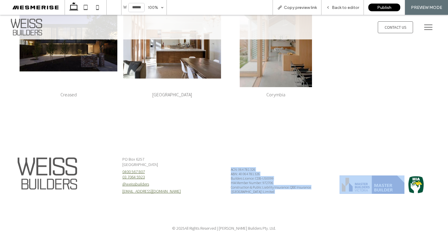
drag, startPoint x: 259, startPoint y: 189, endPoint x: 222, endPoint y: 165, distance: 43.3
click at [223, 167] on div "PO Box 6257 West Footscray, VIC 3012 0400 567 807 03 7064 5923 @weissbuilders i…" at bounding box center [224, 174] width 448 height 86
click at [222, 165] on div "PO Box 6257 West Footscray, VIC 3012 0400 567 807 03 7064 5923 @weissbuilders i…" at bounding box center [224, 174] width 448 height 86
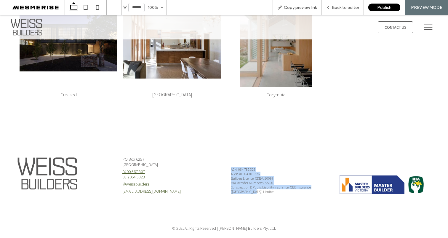
drag, startPoint x: 226, startPoint y: 166, endPoint x: 250, endPoint y: 187, distance: 31.9
click at [249, 188] on div "ACN: 064 781 326 ABN: 40 064 781 326 Builders Licence: CDB-U50099 HIA Member Nu…" at bounding box center [278, 173] width 104 height 50
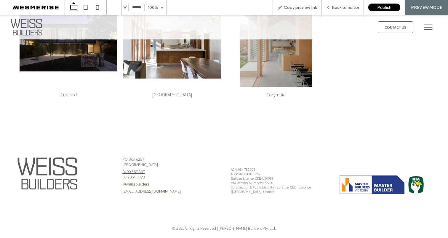
click at [251, 187] on span "Construction & Public Liability Insurance: QBE Insurance (Australia) Limited" at bounding box center [271, 189] width 80 height 9
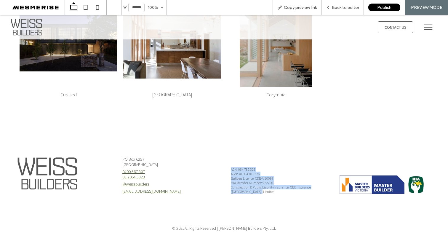
drag, startPoint x: 254, startPoint y: 190, endPoint x: 223, endPoint y: 164, distance: 40.4
click at [227, 168] on div "ACN: 064 781 326 ABN: 40 064 781 326 Builders Licence: CDB-U50099 HIA Member Nu…" at bounding box center [278, 173] width 104 height 50
click at [223, 164] on div "PO Box 6257 West Footscray, VIC 3012 0400 567 807 03 7064 5923 @weissbuilders i…" at bounding box center [224, 174] width 448 height 86
drag, startPoint x: 243, startPoint y: 167, endPoint x: 265, endPoint y: 191, distance: 32.9
click at [265, 191] on div "ACN: 064 781 326 ABN: 40 064 781 326 Builders Licence: CDB-U50099 HIA Member Nu…" at bounding box center [278, 180] width 95 height 27
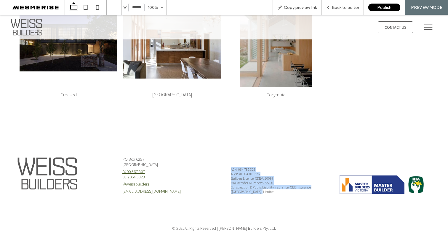
drag, startPoint x: 263, startPoint y: 191, endPoint x: 222, endPoint y: 167, distance: 48.1
click at [222, 167] on div "PO Box 6257 West Footscray, VIC 3012 0400 567 807 03 7064 5923 @weissbuilders i…" at bounding box center [224, 174] width 448 height 86
click at [222, 166] on div "PO Box 6257 West Footscray, VIC 3012 0400 567 807 03 7064 5923 @weissbuilders i…" at bounding box center [224, 174] width 448 height 86
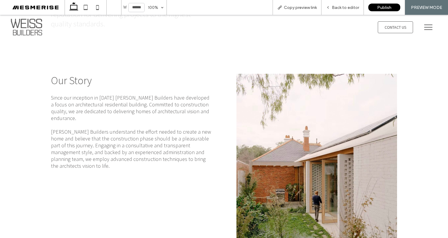
scroll to position [0, 0]
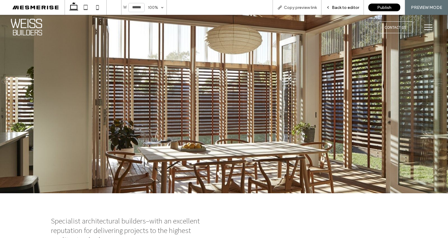
click at [343, 4] on div "Back to editor" at bounding box center [342, 7] width 42 height 15
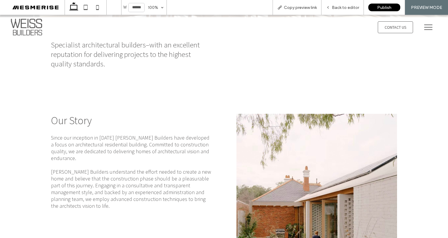
scroll to position [212, 0]
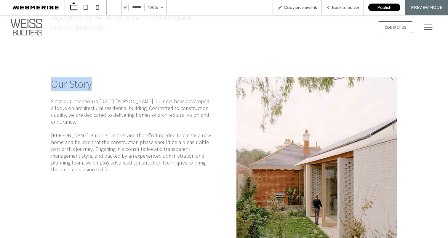
drag, startPoint x: 41, startPoint y: 82, endPoint x: 101, endPoint y: 107, distance: 65.0
click at [100, 93] on div "Our Story Since our inception in 2004 Weiss Builders have developed a focus on …" at bounding box center [224, 184] width 448 height 259
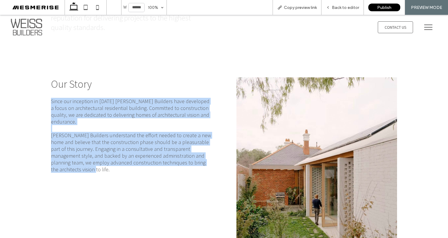
drag, startPoint x: 82, startPoint y: 160, endPoint x: 50, endPoint y: 95, distance: 72.7
click at [51, 96] on div "Our Story Since our inception in 2004 Weiss Builders have developed a focus on …" at bounding box center [131, 184] width 171 height 223
drag, startPoint x: 46, startPoint y: 81, endPoint x: 88, endPoint y: 167, distance: 95.8
click at [88, 167] on div "Our Story Since our inception in 2004 Weiss Builders have developed a focus on …" at bounding box center [131, 184] width 171 height 223
click at [85, 166] on div "Our Story Since our inception in 2004 Weiss Builders have developed a focus on …" at bounding box center [131, 184] width 171 height 223
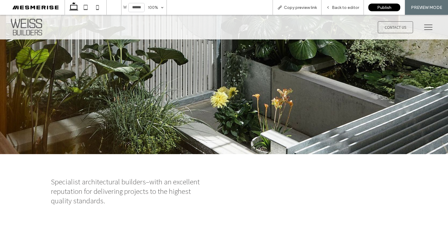
scroll to position [0, 0]
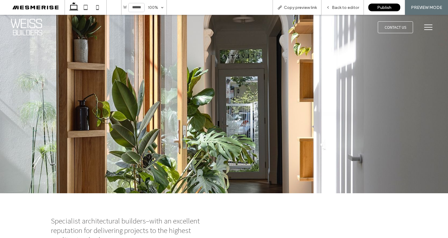
click at [422, 27] on icon at bounding box center [428, 27] width 12 height 12
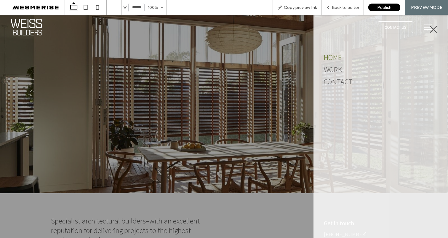
click at [423, 28] on div at bounding box center [381, 29] width 124 height 18
click at [429, 28] on icon at bounding box center [433, 29] width 9 height 9
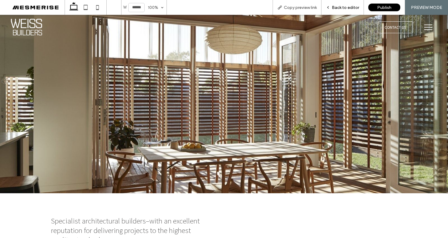
click at [336, 6] on span "Back to editor" at bounding box center [345, 7] width 27 height 5
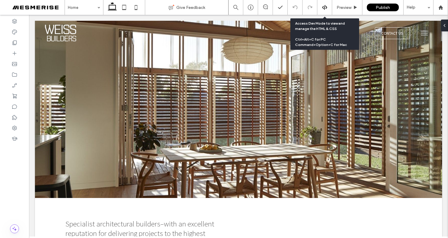
click at [325, 5] on icon at bounding box center [324, 7] width 5 height 5
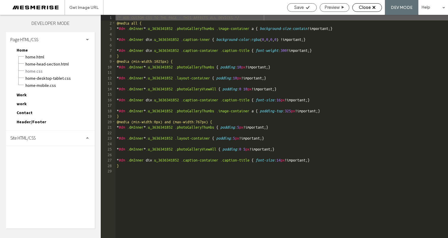
click at [363, 8] on span "Close" at bounding box center [365, 7] width 12 height 5
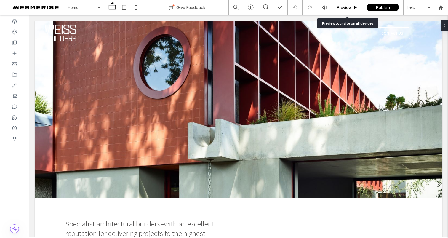
click at [346, 8] on span "Preview" at bounding box center [343, 7] width 15 height 5
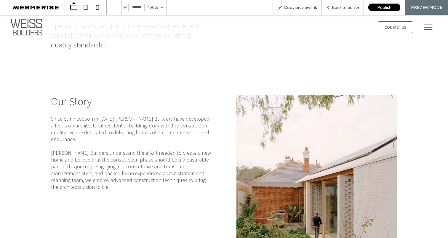
scroll to position [206, 0]
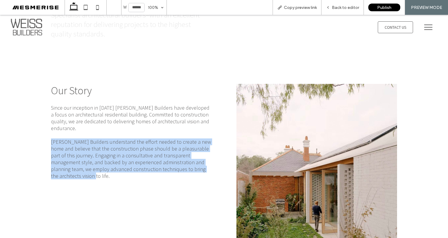
drag, startPoint x: 63, startPoint y: 166, endPoint x: 48, endPoint y: 134, distance: 35.6
click at [48, 134] on div "Our Story Since our inception in 2004 Weiss Builders have developed a focus on …" at bounding box center [131, 190] width 171 height 223
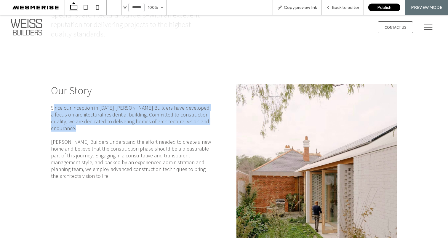
drag, startPoint x: 50, startPoint y: 106, endPoint x: 198, endPoint y: 125, distance: 149.6
click at [198, 125] on div "Since our inception in 2004 Weiss Builders have developed a focus on architectu…" at bounding box center [131, 141] width 161 height 75
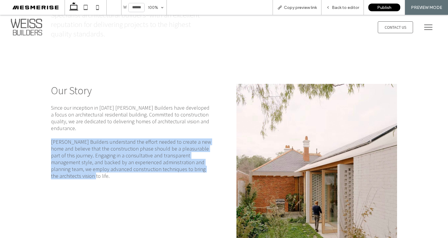
drag, startPoint x: 72, startPoint y: 166, endPoint x: 50, endPoint y: 134, distance: 39.4
click at [51, 138] on p "Weiss Builders understand the effort needed to create a new home and believe th…" at bounding box center [131, 158] width 161 height 41
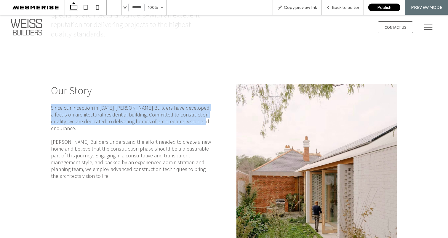
drag, startPoint x: 50, startPoint y: 107, endPoint x: 202, endPoint y: 123, distance: 153.1
click at [201, 123] on span "Since our inception in 2004 Weiss Builders have developed a focus on architectu…" at bounding box center [130, 117] width 158 height 27
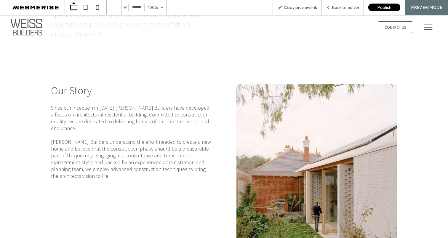
click at [202, 123] on span "Since our inception in 2004 Weiss Builders have developed a focus on architectu…" at bounding box center [130, 117] width 158 height 27
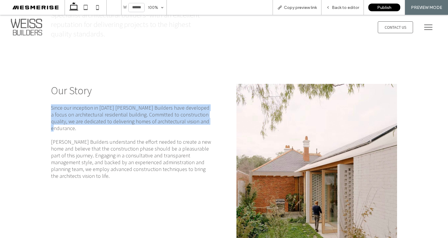
drag, startPoint x: 205, startPoint y: 122, endPoint x: 52, endPoint y: 101, distance: 153.7
click at [52, 102] on div "Our Story Since our inception in 2004 Weiss Builders have developed a focus on …" at bounding box center [131, 190] width 171 height 223
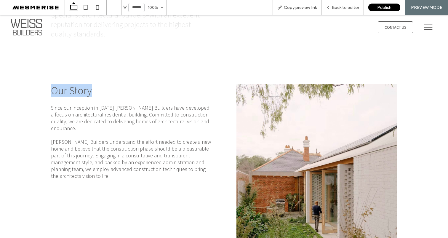
drag, startPoint x: 50, startPoint y: 89, endPoint x: 91, endPoint y: 89, distance: 40.9
click at [91, 89] on h3 "Our Story" at bounding box center [131, 90] width 161 height 13
drag, startPoint x: 89, startPoint y: 90, endPoint x: 38, endPoint y: 89, distance: 51.0
click at [38, 89] on div "Our Story Since our inception in 2004 Weiss Builders have developed a focus on …" at bounding box center [224, 190] width 448 height 259
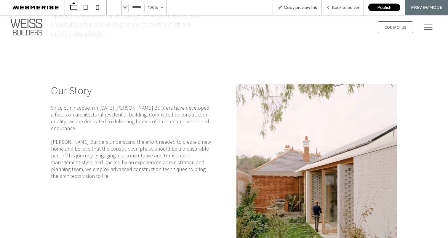
click at [54, 114] on span "Since our inception in 2004 Weiss Builders have developed a focus on architectu…" at bounding box center [130, 117] width 158 height 27
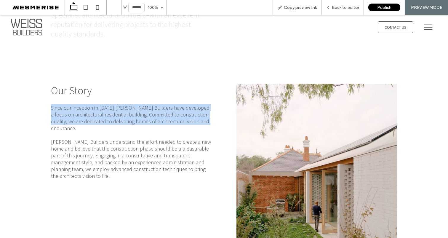
drag, startPoint x: 49, startPoint y: 105, endPoint x: 203, endPoint y: 143, distance: 158.3
click at [203, 121] on span "Since our inception in 2004 Weiss Builders have developed a focus on architectu…" at bounding box center [130, 117] width 158 height 27
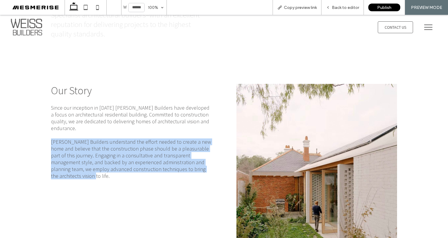
drag, startPoint x: 63, startPoint y: 166, endPoint x: 39, endPoint y: 133, distance: 41.2
click at [39, 133] on div "Our Story Since our inception in 2004 Weiss Builders have developed a focus on …" at bounding box center [224, 190] width 448 height 259
click at [96, 162] on span "Weiss Builders understand the effort needed to create a new home and believe th…" at bounding box center [131, 158] width 160 height 41
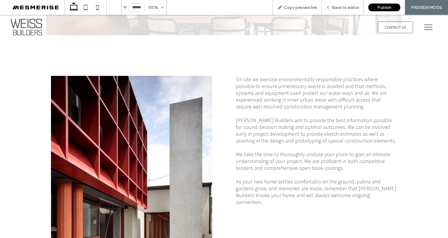
scroll to position [662, 0]
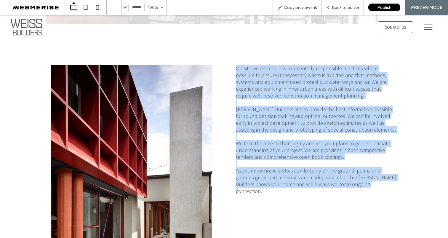
drag, startPoint x: 235, startPoint y: 67, endPoint x: 340, endPoint y: 178, distance: 152.7
click at [340, 178] on div "On site we exercise environmentally responsible practices where possible to ens…" at bounding box center [316, 133] width 161 height 136
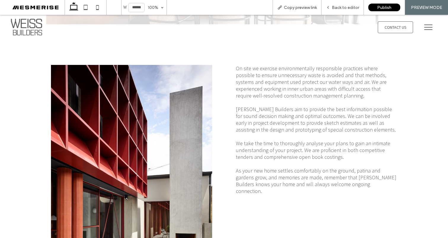
click at [344, 180] on span "As your new home settles comfortably on the ground, patina and gardens grow, an…" at bounding box center [316, 180] width 161 height 27
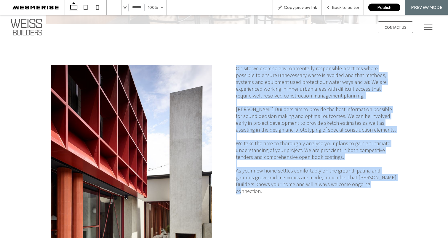
drag, startPoint x: 344, startPoint y: 180, endPoint x: 230, endPoint y: 65, distance: 161.9
click at [231, 65] on div "On site we exercise environmentally responsible practices where possible to ens…" at bounding box center [316, 172] width 171 height 224
click at [236, 70] on span "On site we exercise environmentally responsible practices where possible to ens…" at bounding box center [311, 82] width 151 height 34
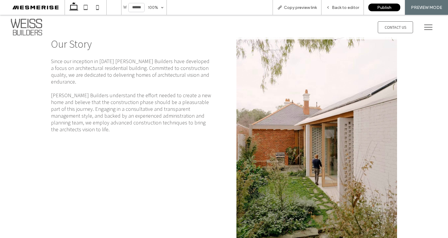
scroll to position [234, 0]
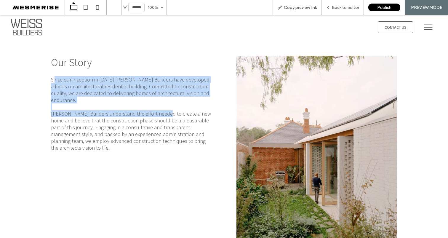
drag, startPoint x: 58, startPoint y: 78, endPoint x: 156, endPoint y: 109, distance: 102.6
click at [156, 109] on div "Since our inception in 2004 Weiss Builders have developed a focus on architectu…" at bounding box center [131, 113] width 161 height 75
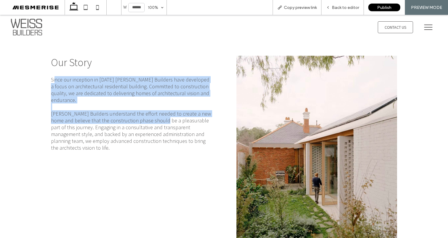
click at [150, 113] on span "Weiss Builders understand the effort needed to create a new home and believe th…" at bounding box center [131, 130] width 160 height 41
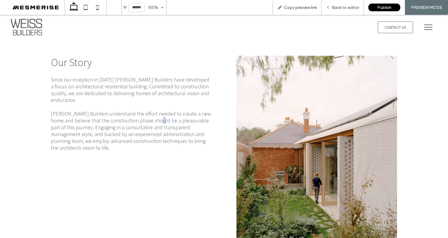
click at [150, 113] on span "Weiss Builders understand the effort needed to create a new home and believe th…" at bounding box center [131, 130] width 160 height 41
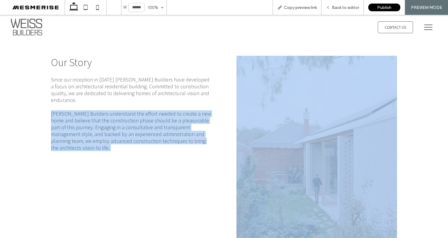
click at [150, 113] on span "Weiss Builders understand the effort needed to create a new home and believe th…" at bounding box center [131, 130] width 160 height 41
click at [124, 110] on span "Weiss Builders understand the effort needed to create a new home and believe th…" at bounding box center [131, 130] width 160 height 41
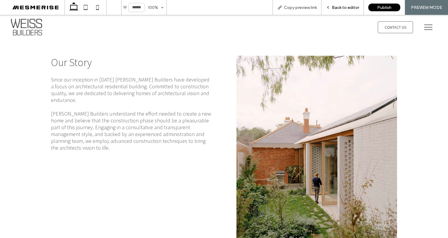
click at [333, 6] on span "Back to editor" at bounding box center [345, 7] width 27 height 5
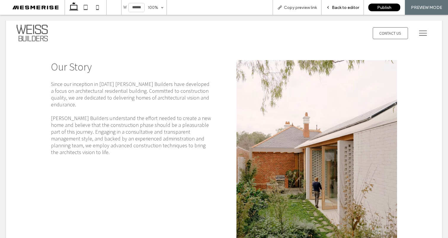
scroll to position [233, 0]
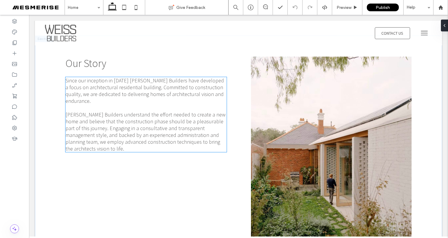
click at [87, 121] on span "Weiss Builders understand the effort needed to create a new home and believe th…" at bounding box center [145, 131] width 160 height 41
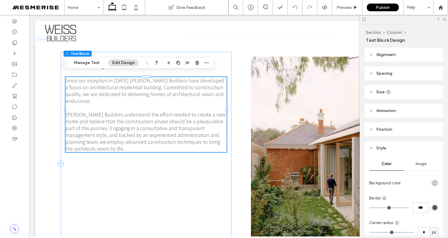
click at [84, 121] on span "Weiss Builders understand the effort needed to create a new home and believe th…" at bounding box center [145, 131] width 160 height 41
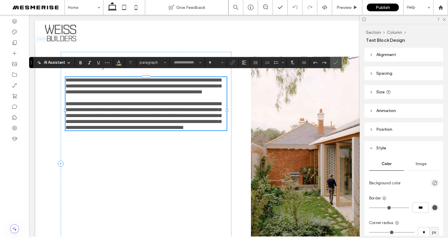
type input "**********"
type input "**"
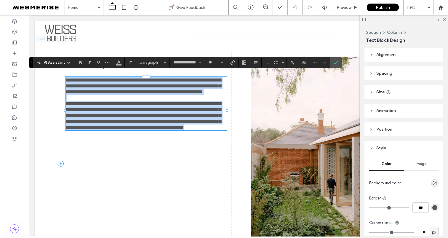
click at [84, 120] on span "**********" at bounding box center [143, 115] width 156 height 29
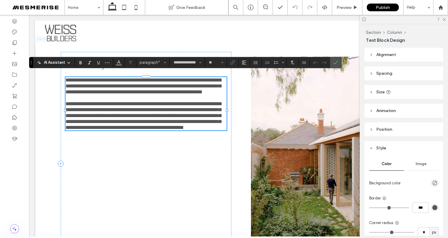
click at [83, 117] on span "**********" at bounding box center [143, 115] width 156 height 29
click at [82, 117] on span "**********" at bounding box center [143, 115] width 156 height 29
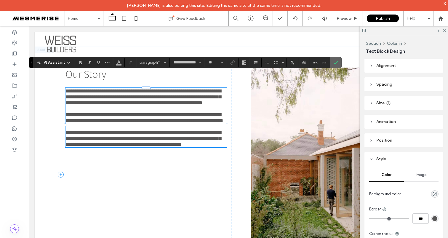
click at [332, 62] on label "Confirm" at bounding box center [335, 62] width 9 height 11
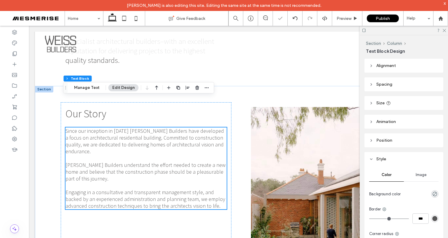
scroll to position [244, 0]
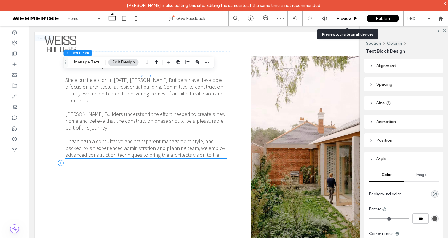
click at [338, 17] on span "Preview" at bounding box center [343, 18] width 15 height 5
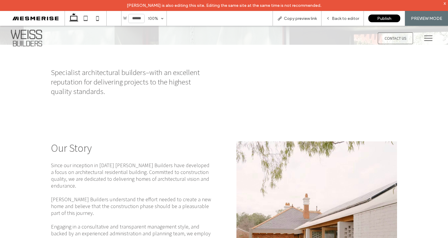
scroll to position [134, 0]
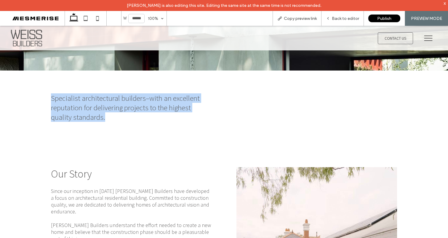
drag, startPoint x: 163, startPoint y: 116, endPoint x: 23, endPoint y: 96, distance: 141.0
click at [27, 96] on div "Specialist architectural builders–with an excellent reputation for delivering p…" at bounding box center [224, 107] width 448 height 74
click at [51, 102] on span "Specialist architectural builders–with an excellent reputation for delivering p…" at bounding box center [125, 107] width 149 height 28
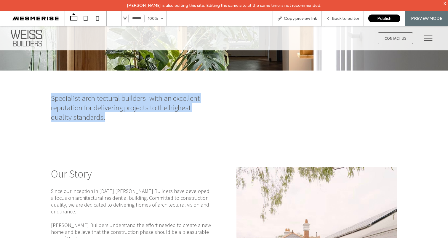
drag, startPoint x: 49, startPoint y: 94, endPoint x: 140, endPoint y: 117, distance: 93.9
click at [140, 117] on div "Specialist architectural builders–with an excellent reputation for delivering p…" at bounding box center [131, 108] width 171 height 38
click at [140, 117] on h3 "Specialist architectural builders–with an excellent reputation for delivering p…" at bounding box center [131, 107] width 161 height 28
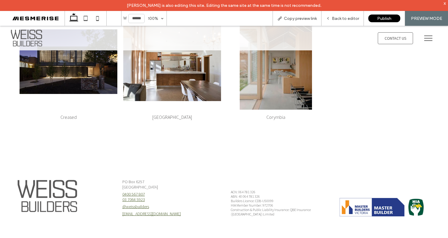
scroll to position [1119, 0]
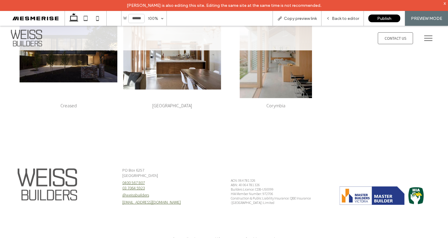
drag, startPoint x: 148, startPoint y: 172, endPoint x: 121, endPoint y: 167, distance: 26.4
click at [123, 167] on div "PO Box 6257 West Footscray, VIC 3012" at bounding box center [169, 172] width 95 height 11
click at [120, 167] on div "PO Box 6257 West Footscray, VIC 3012 0400 567 807 03 7064 5923 @weissbuilders i…" at bounding box center [170, 184] width 104 height 50
drag, startPoint x: 119, startPoint y: 167, endPoint x: 165, endPoint y: 171, distance: 45.5
click at [165, 171] on div "PO Box 6257 West Footscray, VIC 3012 0400 567 807 03 7064 5923 @weissbuilders i…" at bounding box center [170, 184] width 104 height 50
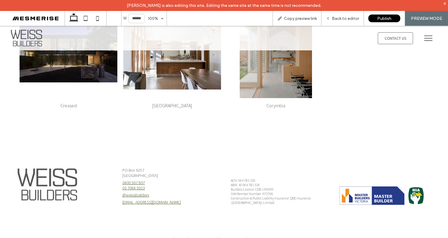
click at [165, 173] on p "West Footscray, VIC 3012" at bounding box center [169, 175] width 95 height 5
drag, startPoint x: 143, startPoint y: 172, endPoint x: 121, endPoint y: 169, distance: 22.1
click at [121, 169] on div "PO Box 6257 West Footscray, VIC 3012 0400 567 807 03 7064 5923 @weissbuilders i…" at bounding box center [170, 184] width 104 height 50
click at [120, 169] on div "PO Box 6257 West Footscray, VIC 3012 0400 567 807 03 7064 5923 @weissbuilders i…" at bounding box center [170, 184] width 104 height 50
drag, startPoint x: 119, startPoint y: 169, endPoint x: 166, endPoint y: 172, distance: 47.5
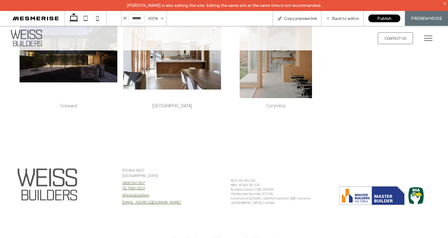
click at [166, 172] on div "PO Box 6257 West Footscray, VIC 3012 0400 567 807 03 7064 5923 @weissbuilders i…" at bounding box center [170, 184] width 104 height 50
click at [166, 173] on p "West Footscray, VIC 3012" at bounding box center [169, 175] width 95 height 5
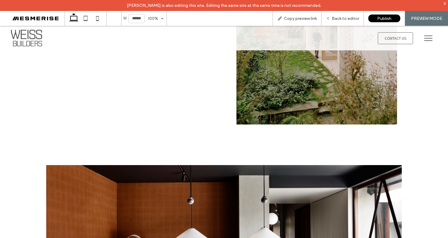
scroll to position [0, 0]
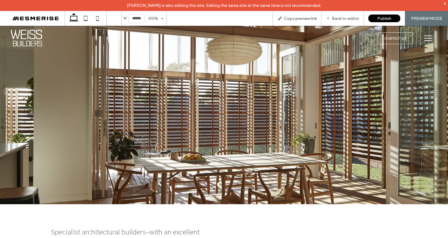
click at [425, 40] on icon at bounding box center [428, 38] width 12 height 12
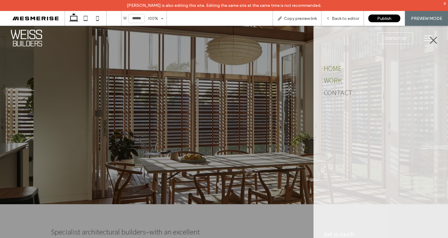
click at [335, 82] on span "Work" at bounding box center [333, 80] width 18 height 9
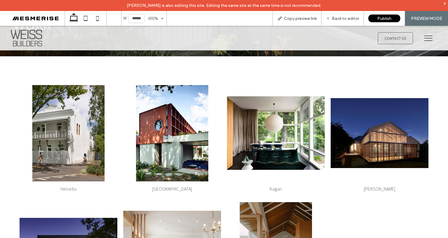
scroll to position [33, 0]
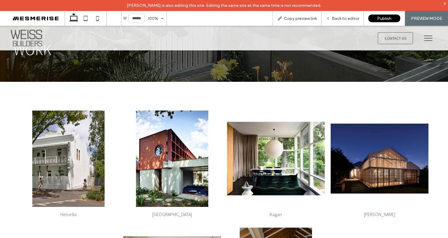
click at [424, 38] on icon at bounding box center [428, 37] width 8 height 5
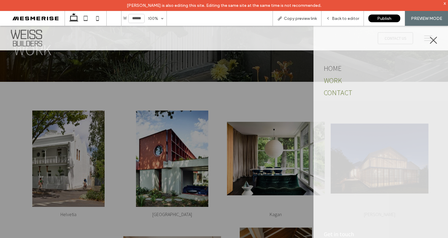
drag, startPoint x: 345, startPoint y: 91, endPoint x: 345, endPoint y: 117, distance: 25.8
click at [345, 91] on span "Contact" at bounding box center [338, 92] width 29 height 9
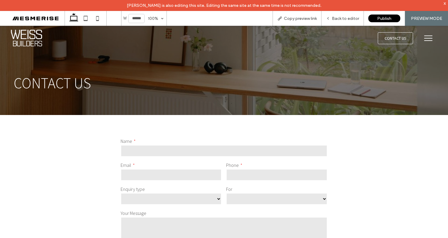
click at [24, 41] on img at bounding box center [26, 38] width 35 height 21
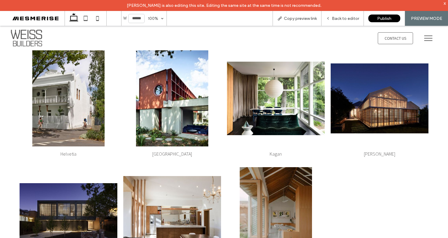
scroll to position [994, 0]
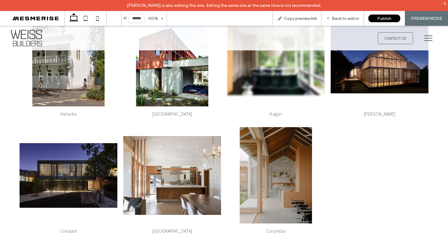
click at [274, 68] on link at bounding box center [276, 58] width 98 height 96
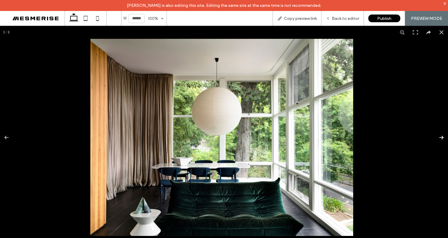
click at [434, 136] on button at bounding box center [437, 138] width 21 height 30
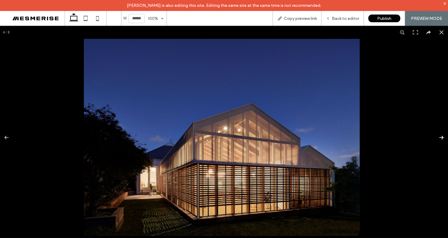
click at [434, 136] on button at bounding box center [437, 138] width 21 height 30
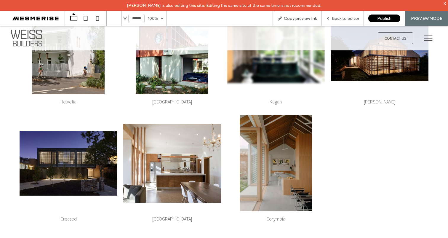
scroll to position [934, 0]
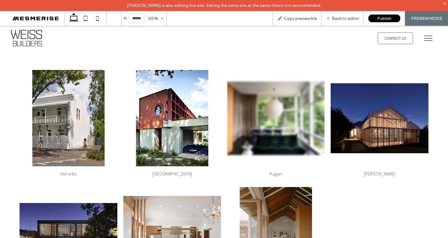
click at [286, 118] on link at bounding box center [276, 118] width 98 height 96
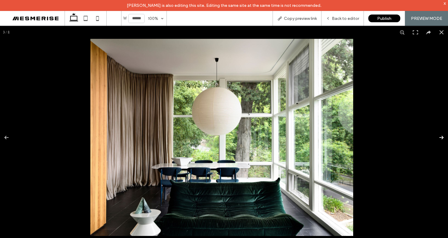
click at [435, 137] on button at bounding box center [437, 138] width 21 height 30
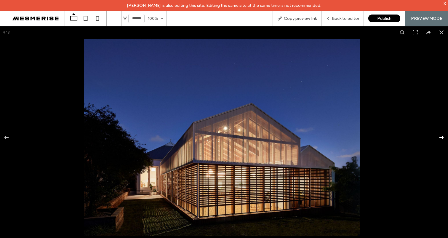
click at [435, 137] on button at bounding box center [437, 138] width 21 height 30
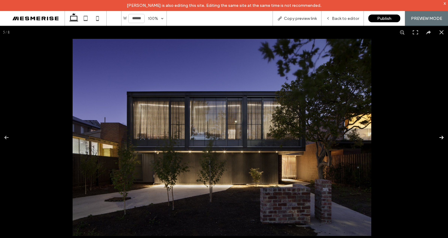
click at [435, 137] on button at bounding box center [437, 138] width 21 height 30
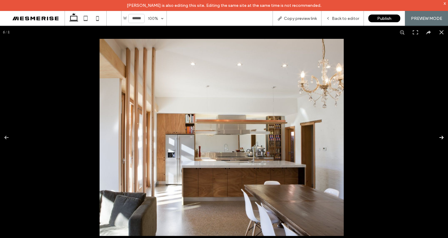
click at [435, 137] on button at bounding box center [437, 138] width 21 height 30
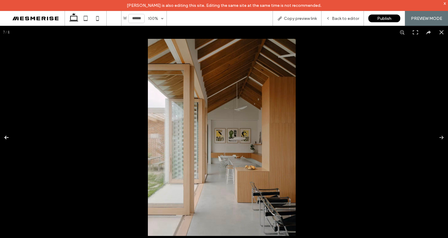
click at [7, 139] on button at bounding box center [10, 138] width 21 height 30
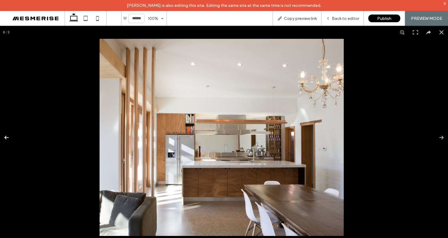
click at [7, 139] on button at bounding box center [10, 138] width 21 height 30
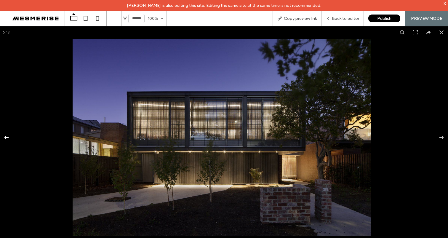
click at [7, 137] on button at bounding box center [10, 138] width 21 height 30
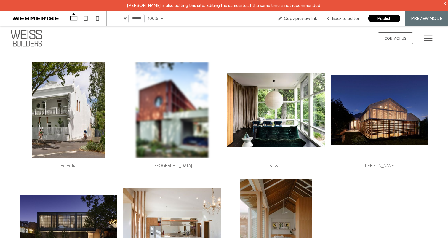
scroll to position [943, 0]
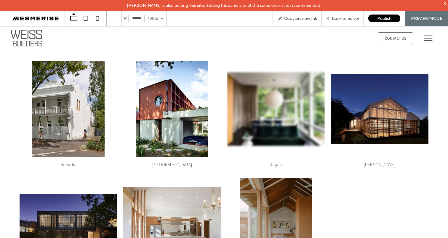
click at [278, 92] on link at bounding box center [276, 109] width 98 height 96
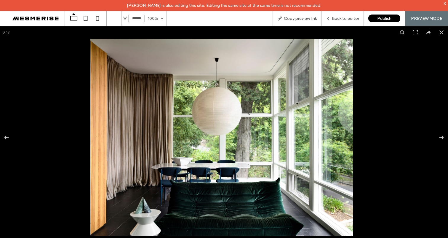
click at [278, 92] on img at bounding box center [221, 137] width 263 height 197
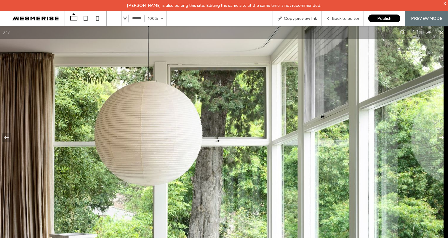
click at [296, 92] on img at bounding box center [159, 190] width 569 height 427
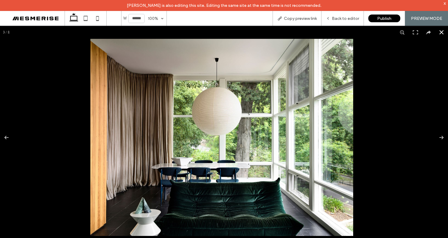
click at [435, 32] on button at bounding box center [441, 32] width 13 height 13
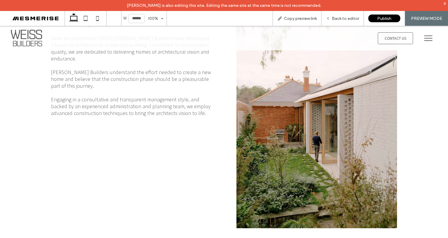
scroll to position [0, 0]
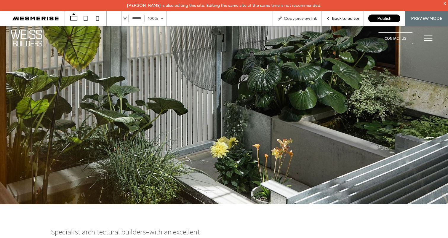
click at [335, 15] on div "Back to editor" at bounding box center [342, 18] width 42 height 15
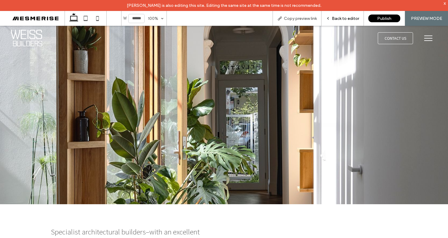
click at [338, 16] on span "Back to editor" at bounding box center [345, 18] width 27 height 5
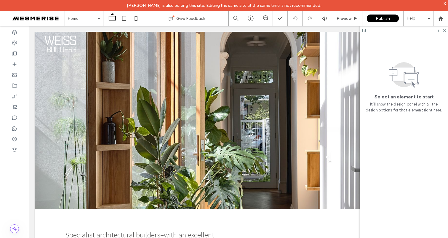
click at [446, 31] on div at bounding box center [404, 30] width 88 height 9
drag, startPoint x: 444, startPoint y: 31, endPoint x: 408, endPoint y: 4, distance: 44.3
click at [444, 31] on icon at bounding box center [444, 30] width 4 height 4
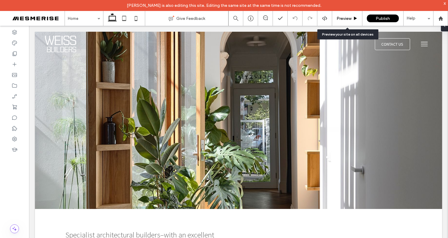
click at [354, 23] on div "Preview" at bounding box center [347, 18] width 30 height 15
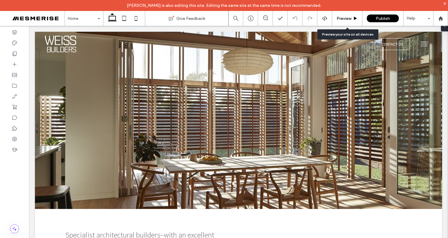
click at [341, 20] on span "Preview" at bounding box center [343, 18] width 15 height 5
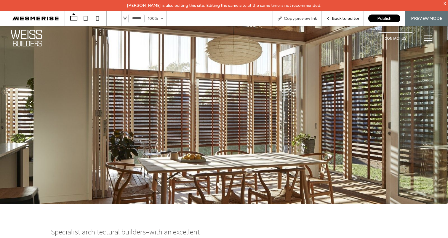
click at [342, 20] on span "Back to editor" at bounding box center [345, 18] width 27 height 5
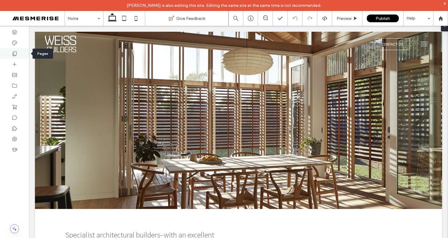
click at [18, 53] on div at bounding box center [14, 53] width 29 height 11
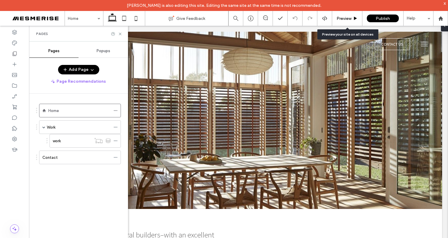
click at [344, 20] on span "Preview" at bounding box center [343, 18] width 15 height 5
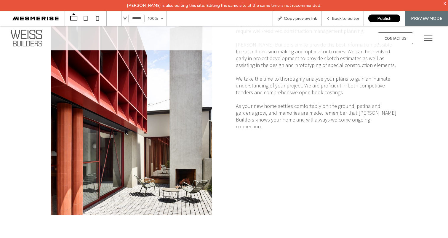
scroll to position [978, 0]
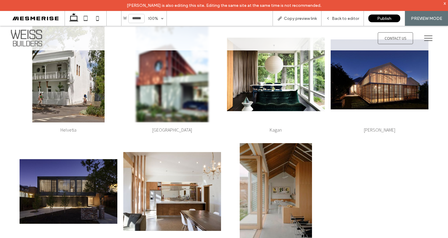
click at [177, 87] on link at bounding box center [172, 74] width 98 height 96
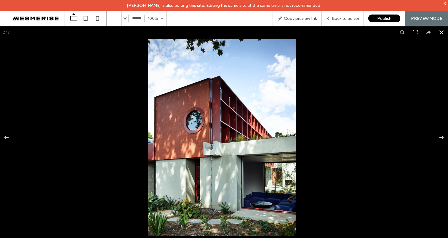
click at [435, 31] on button at bounding box center [441, 32] width 13 height 13
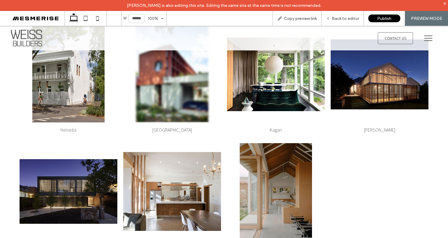
click at [171, 128] on h3 "Oak House" at bounding box center [172, 130] width 40 height 6
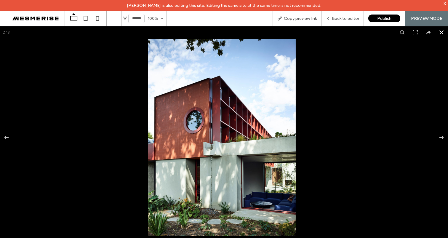
click at [441, 33] on button at bounding box center [441, 32] width 13 height 13
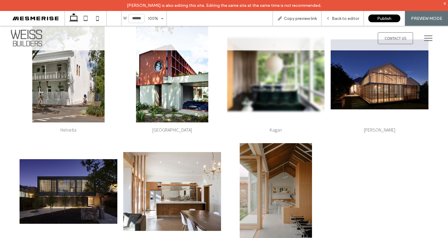
click at [275, 78] on link at bounding box center [276, 74] width 98 height 96
click at [422, 35] on icon at bounding box center [428, 38] width 12 height 12
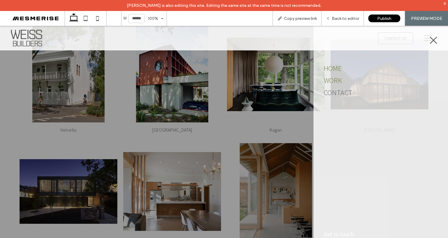
click at [343, 80] on link "Work" at bounding box center [381, 80] width 114 height 12
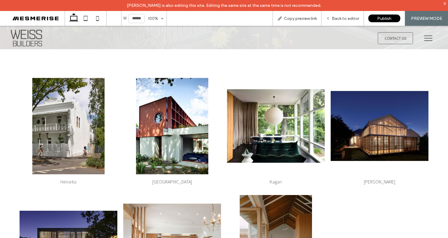
scroll to position [73, 0]
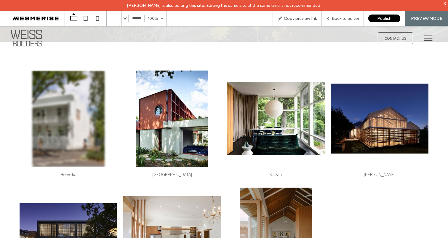
click at [81, 128] on link at bounding box center [69, 118] width 98 height 96
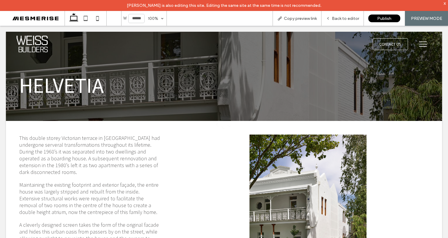
scroll to position [0, 0]
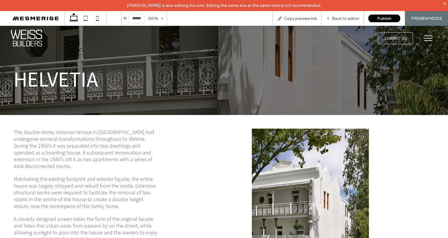
click at [31, 38] on img at bounding box center [26, 38] width 35 height 21
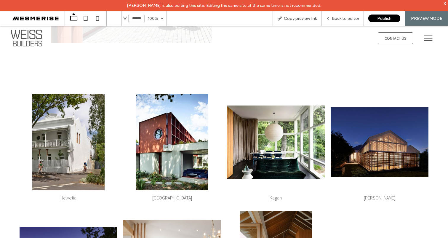
scroll to position [969, 0]
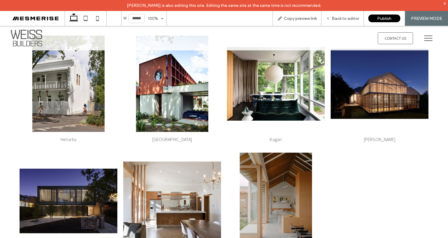
click at [422, 37] on icon at bounding box center [428, 38] width 12 height 12
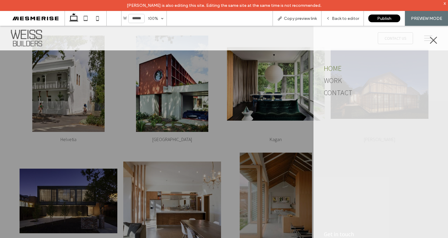
click at [225, 119] on div at bounding box center [224, 137] width 448 height 223
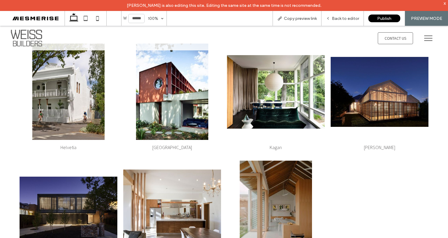
scroll to position [917, 0]
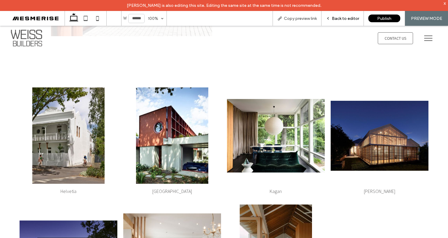
click at [345, 17] on span "Back to editor" at bounding box center [345, 18] width 27 height 5
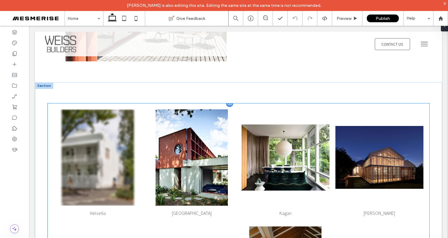
scroll to position [913, 0]
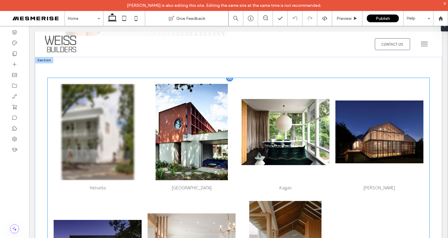
click at [95, 138] on link at bounding box center [98, 132] width 88 height 96
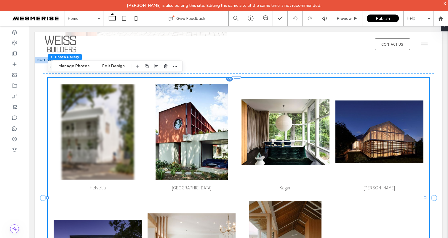
click at [96, 136] on link at bounding box center [98, 132] width 88 height 96
click at [76, 67] on button "Manage Photos" at bounding box center [74, 66] width 39 height 7
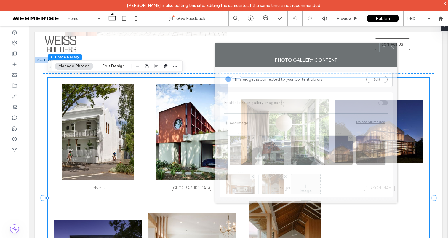
drag, startPoint x: 330, startPoint y: 48, endPoint x: 285, endPoint y: 52, distance: 44.9
click at [285, 52] on div at bounding box center [297, 47] width 164 height 9
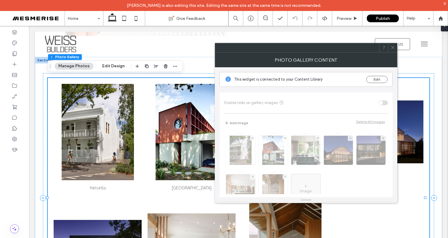
click at [382, 103] on div "Enable links on gallery images Add image Delete All Images Image" at bounding box center [305, 144] width 173 height 105
click at [374, 79] on button "Edit" at bounding box center [376, 79] width 21 height 7
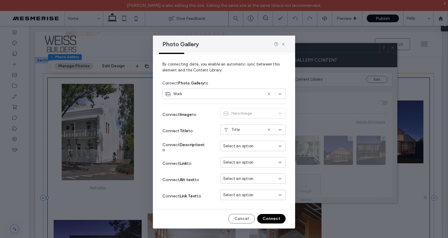
scroll to position [0, 0]
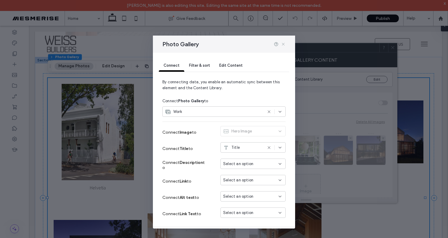
click at [283, 44] on use at bounding box center [283, 44] width 3 height 3
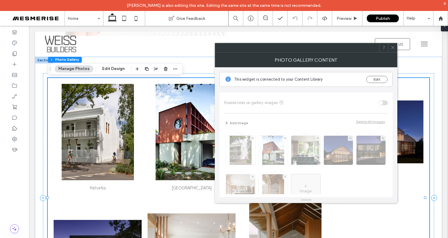
scroll to position [863, 0]
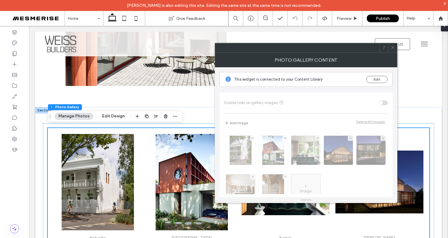
click at [390, 46] on icon at bounding box center [392, 47] width 4 height 4
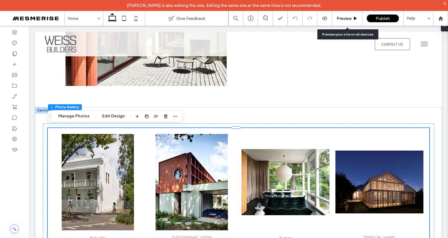
click at [342, 22] on div "Preview" at bounding box center [347, 18] width 30 height 15
click at [343, 20] on span "Preview" at bounding box center [343, 18] width 15 height 5
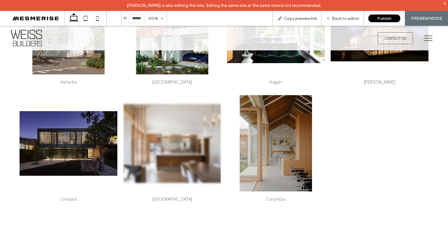
scroll to position [1052, 0]
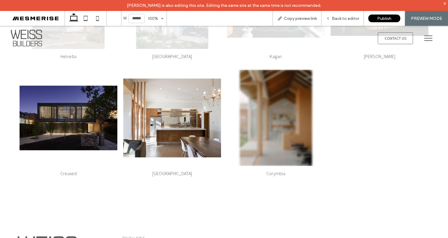
click at [275, 172] on h3 "Corymbia" at bounding box center [275, 173] width 19 height 6
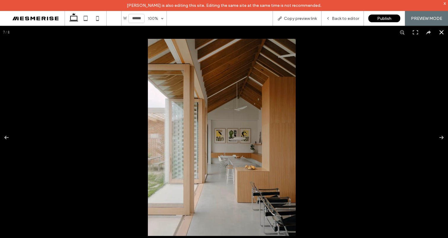
click at [437, 33] on button at bounding box center [441, 32] width 13 height 13
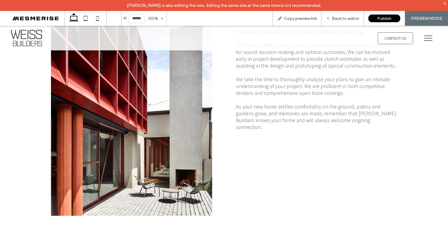
scroll to position [663, 0]
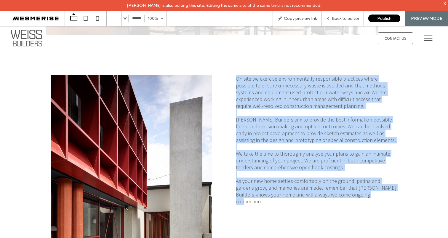
drag, startPoint x: 246, startPoint y: 74, endPoint x: 357, endPoint y: 197, distance: 165.5
click at [357, 197] on div "On site we exercise environmentally responsible practices where possible to ens…" at bounding box center [316, 182] width 171 height 224
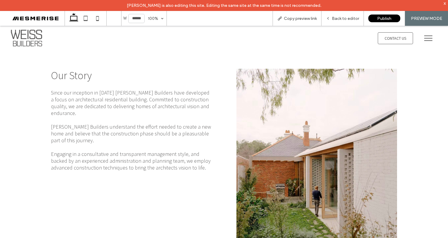
scroll to position [231, 0]
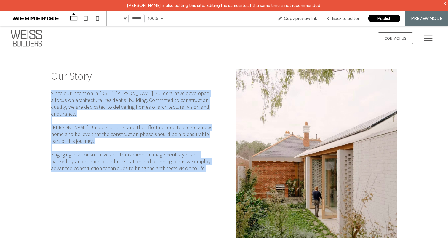
drag, startPoint x: 48, startPoint y: 91, endPoint x: 190, endPoint y: 163, distance: 158.8
click at [190, 163] on div "Our Story Since our inception in 2004 Weiss Builders have developed a focus on …" at bounding box center [131, 176] width 171 height 223
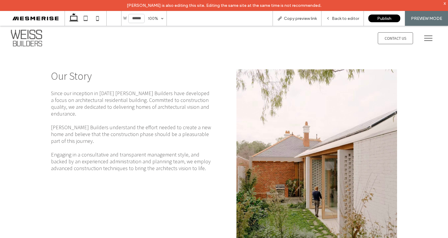
click at [199, 160] on p "﻿ Engaging in a consultative and transparent management style, and backed by an…" at bounding box center [131, 161] width 161 height 20
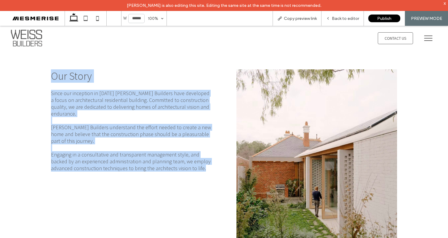
drag, startPoint x: 201, startPoint y: 160, endPoint x: 45, endPoint y: 77, distance: 176.4
click at [46, 75] on div "Our Story Since our inception in 2004 Weiss Builders have developed a focus on …" at bounding box center [131, 176] width 171 height 223
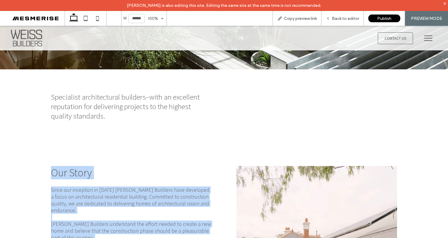
scroll to position [0, 0]
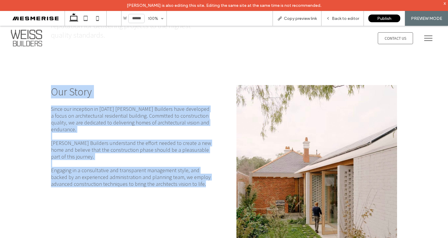
click at [164, 102] on div "Our Story Since our inception in 2004 Weiss Builders have developed a focus on …" at bounding box center [131, 191] width 171 height 223
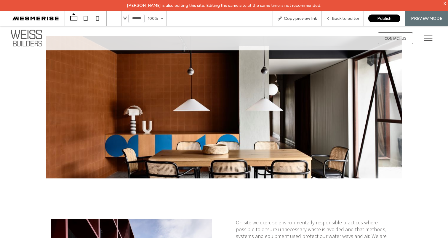
click at [201, 92] on div at bounding box center [223, 107] width 355 height 142
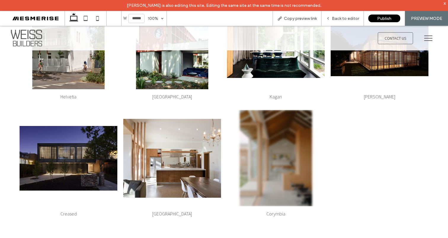
scroll to position [939, 0]
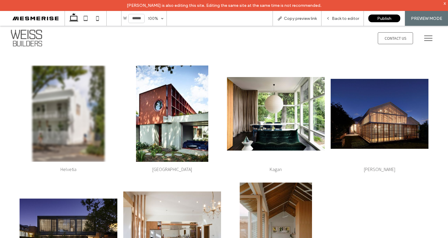
click at [80, 114] on link at bounding box center [69, 113] width 98 height 96
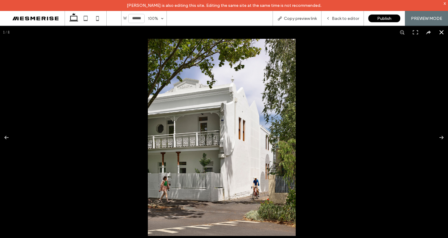
click at [435, 31] on button at bounding box center [441, 32] width 13 height 13
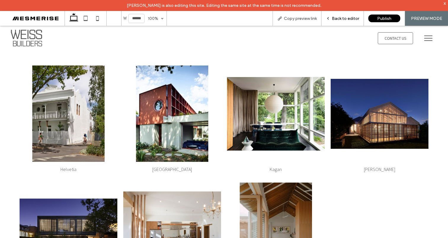
click at [342, 17] on span "Back to editor" at bounding box center [345, 18] width 27 height 5
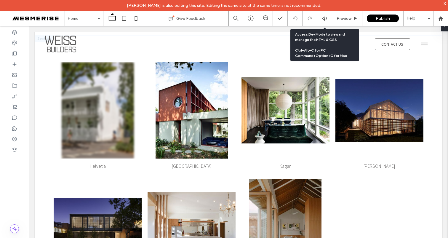
scroll to position [934, 0]
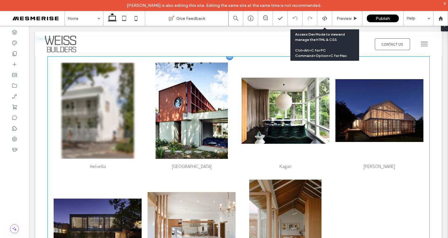
click at [77, 89] on link at bounding box center [98, 111] width 88 height 96
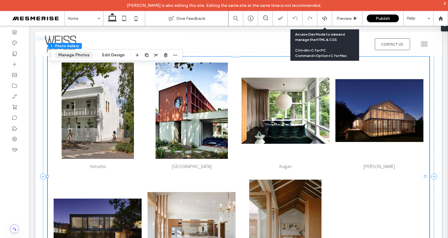
click at [72, 55] on button "Manage Photos" at bounding box center [74, 55] width 39 height 7
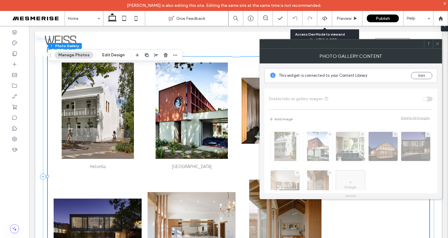
click at [438, 44] on icon at bounding box center [437, 43] width 4 height 4
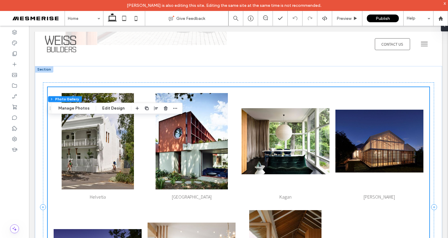
scroll to position [871, 0]
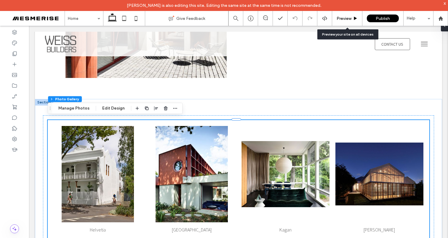
click at [339, 19] on span "Preview" at bounding box center [343, 18] width 15 height 5
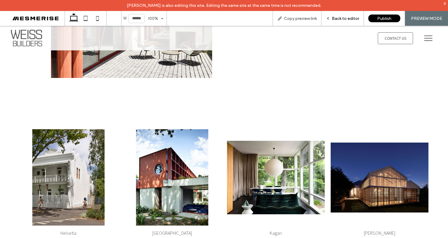
scroll to position [876, 0]
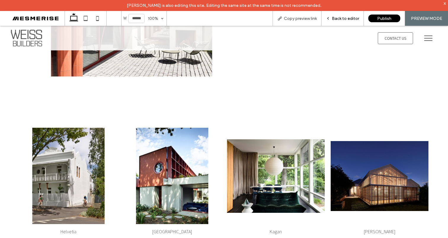
click at [339, 19] on span "Back to editor" at bounding box center [345, 18] width 27 height 5
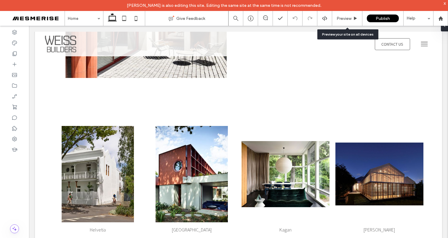
click at [339, 19] on span "Preview" at bounding box center [343, 18] width 15 height 5
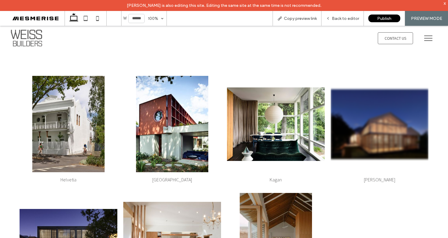
scroll to position [965, 0]
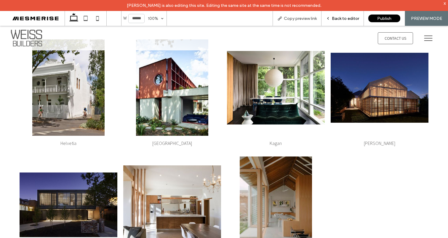
click at [338, 16] on span "Back to editor" at bounding box center [345, 18] width 27 height 5
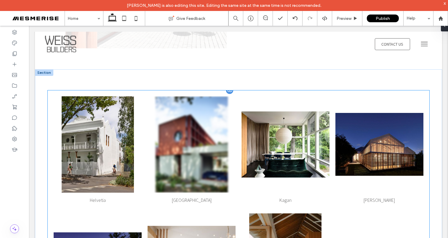
scroll to position [890, 0]
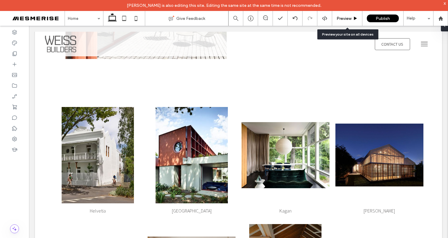
click at [343, 17] on span "Preview" at bounding box center [343, 18] width 15 height 5
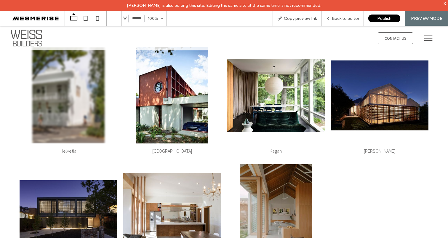
scroll to position [925, 0]
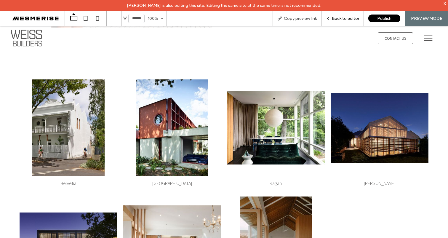
click at [345, 20] on span "Back to editor" at bounding box center [345, 18] width 27 height 5
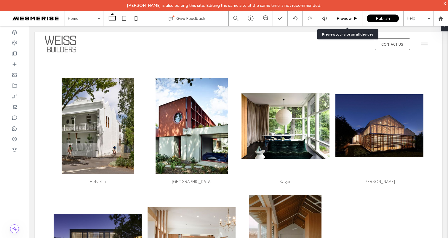
click at [346, 19] on span "Preview" at bounding box center [343, 18] width 15 height 5
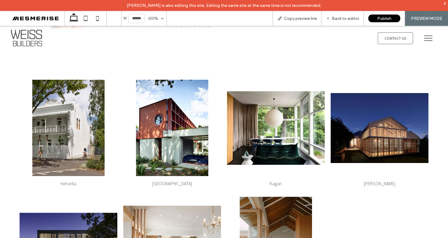
scroll to position [925, 0]
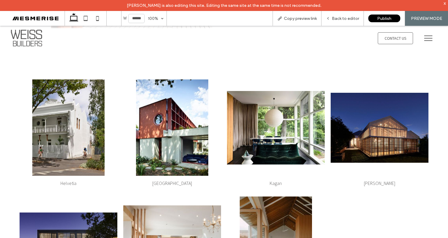
click at [425, 40] on icon at bounding box center [428, 38] width 12 height 12
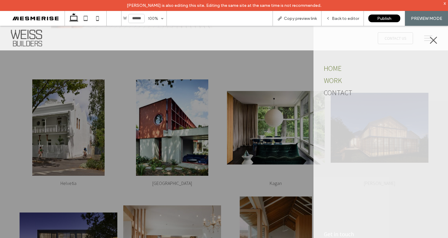
click at [336, 79] on span "Work" at bounding box center [333, 80] width 18 height 9
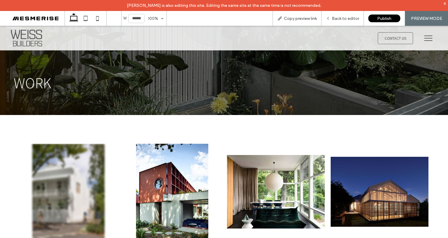
scroll to position [74, 0]
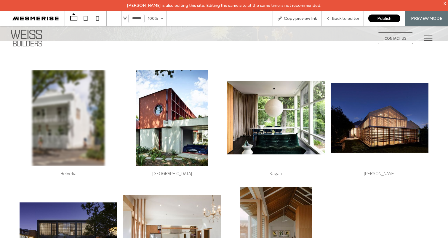
click at [70, 114] on link at bounding box center [69, 118] width 98 height 96
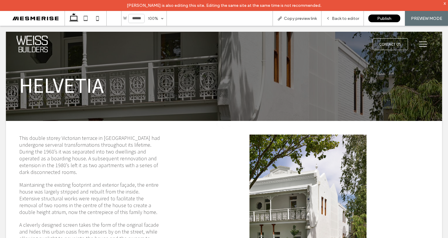
scroll to position [0, 0]
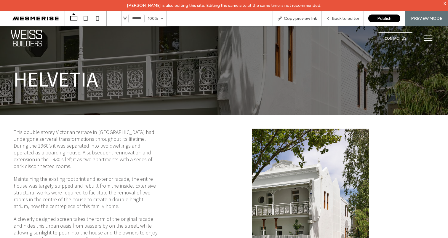
click at [33, 39] on img at bounding box center [26, 38] width 35 height 21
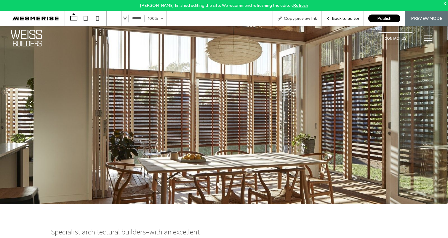
click at [349, 20] on span "Back to editor" at bounding box center [345, 18] width 27 height 5
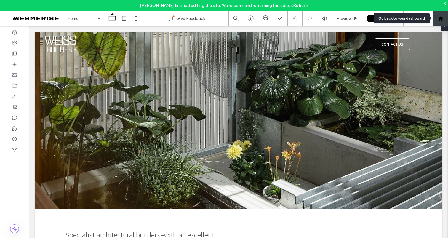
click at [443, 19] on div at bounding box center [440, 18] width 14 height 5
